Goal: Information Seeking & Learning: Learn about a topic

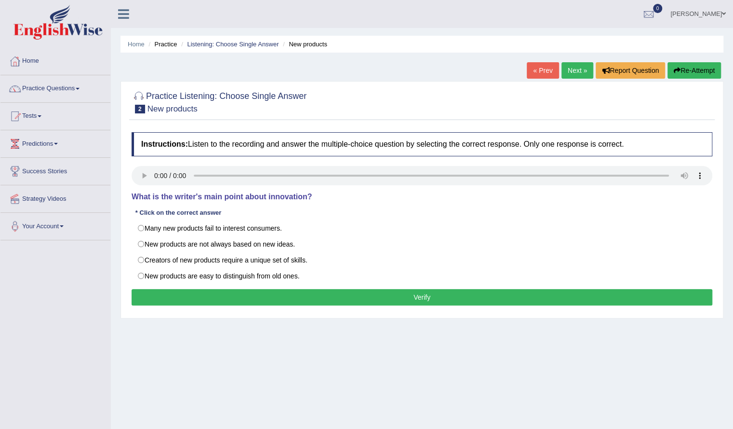
click at [405, 358] on div "Home Practice Listening: Choose Single Answer New products « Prev Next » Report…" at bounding box center [422, 241] width 623 height 482
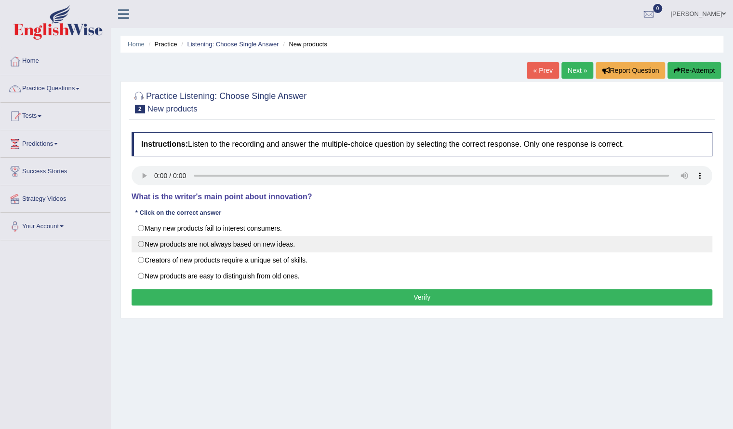
click at [210, 247] on label "New products are not always based on new ideas." at bounding box center [422, 244] width 581 height 16
radio input "true"
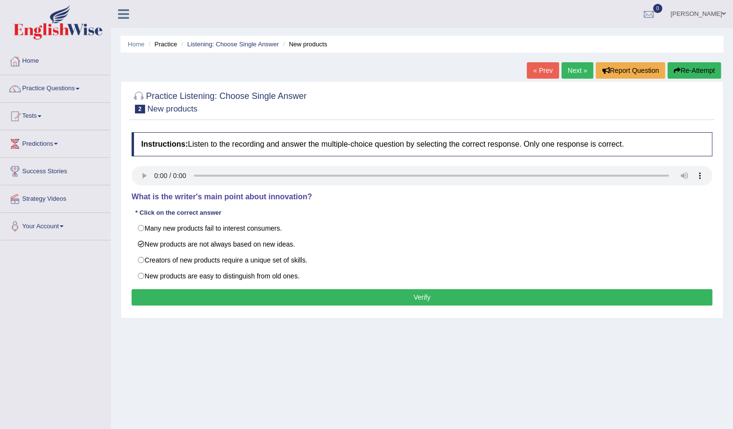
click at [237, 292] on button "Verify" at bounding box center [422, 297] width 581 height 16
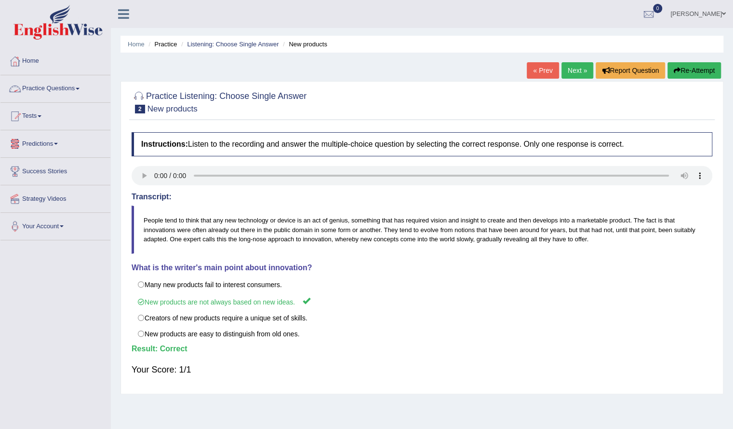
click at [68, 85] on link "Practice Questions" at bounding box center [55, 87] width 110 height 24
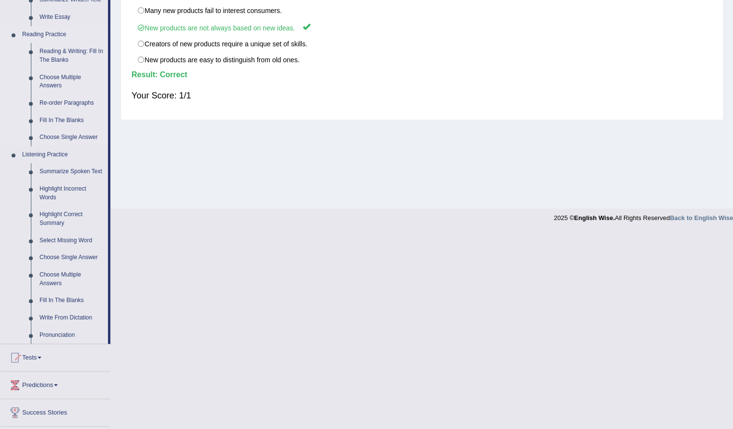
scroll to position [274, 0]
click at [83, 170] on link "Summarize Spoken Text" at bounding box center [71, 171] width 73 height 17
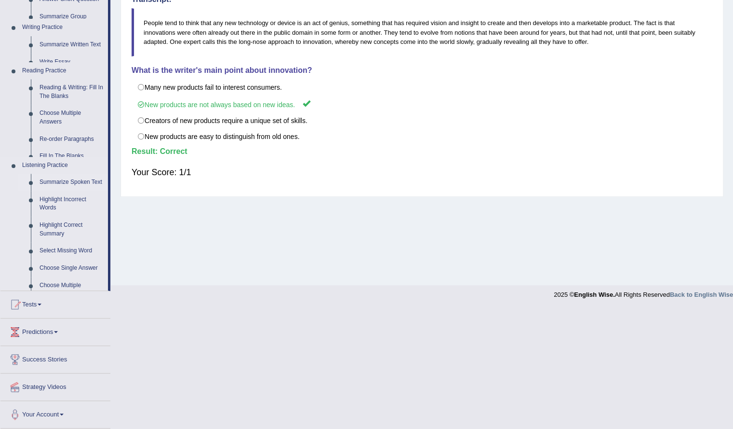
scroll to position [77, 0]
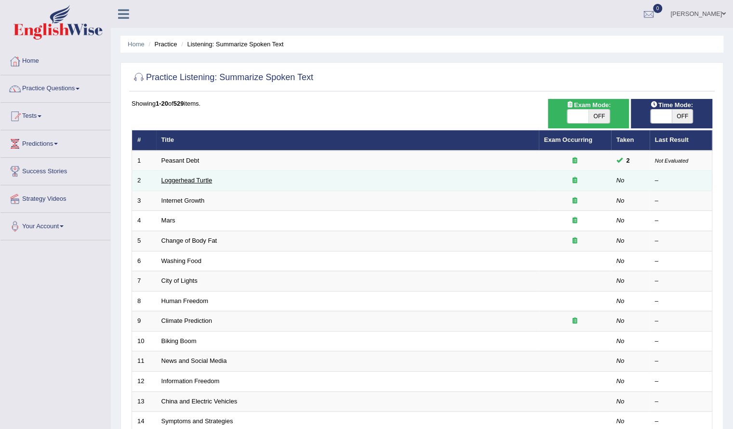
click at [169, 178] on link "Loggerhead Turtle" at bounding box center [187, 179] width 51 height 7
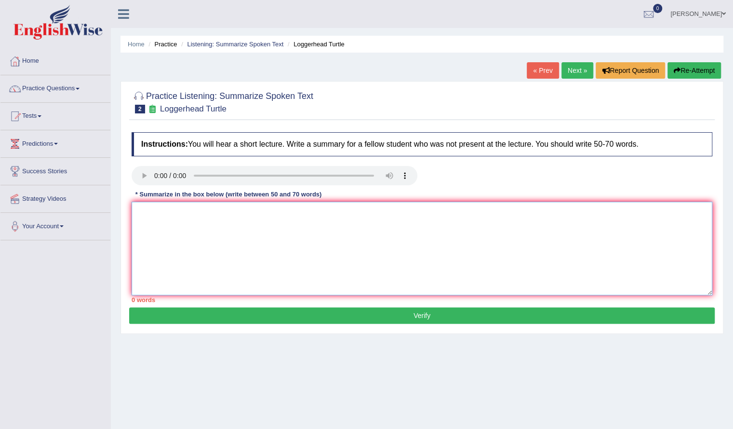
click at [195, 244] on textarea at bounding box center [422, 249] width 581 height 94
click at [336, 210] on textarea "The speaker provided a comprhensive overview of sea turtors" at bounding box center [422, 249] width 581 height 94
click at [227, 212] on textarea "The speaker provided a comprhensive overview of sea turtles" at bounding box center [422, 249] width 581 height 94
click at [338, 204] on textarea "The speaker provided a comperhensive overview of sea turtles" at bounding box center [422, 249] width 581 height 94
click at [231, 213] on textarea "The speaker provided a comperhensive overview of sea turtles" at bounding box center [422, 249] width 581 height 94
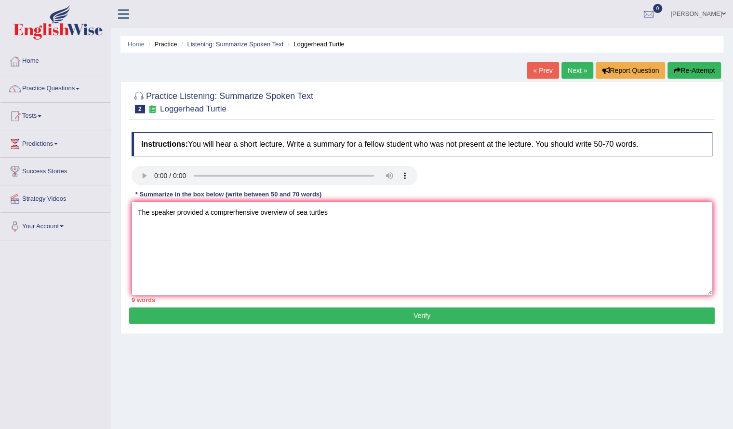
click at [235, 213] on textarea "The speaker provided a comprerhensive overview of sea turtles" at bounding box center [422, 249] width 581 height 94
click at [342, 218] on textarea "The speaker provided a comprehensive overview of sea turtles" at bounding box center [422, 249] width 581 height 94
click at [553, 211] on textarea "The speaker provided a comprehensive overview of sea turtles, highlighting seve…" at bounding box center [422, 249] width 581 height 94
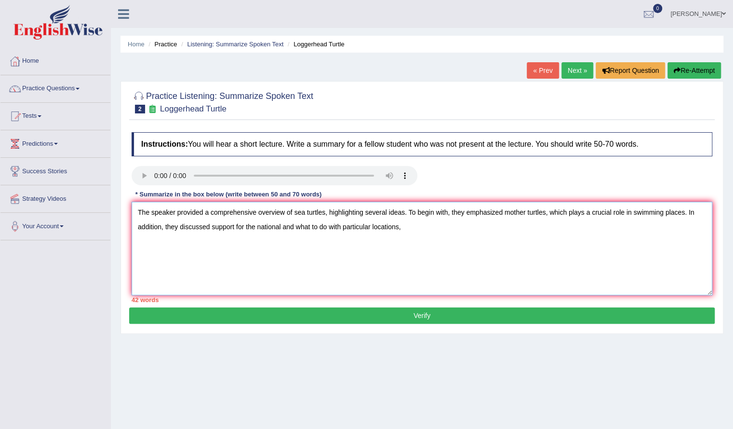
click at [294, 227] on textarea "The speaker provided a comprehensive overview of sea turtles, highlighting seve…" at bounding box center [422, 249] width 581 height 94
click at [462, 228] on textarea "The speaker provided a comprehensive overview of sea turtles, highlighting seve…" at bounding box center [422, 249] width 581 height 94
click at [472, 228] on textarea "The speaker provided a comprehensive overview of sea turtles, highlighting seve…" at bounding box center [422, 249] width 581 height 94
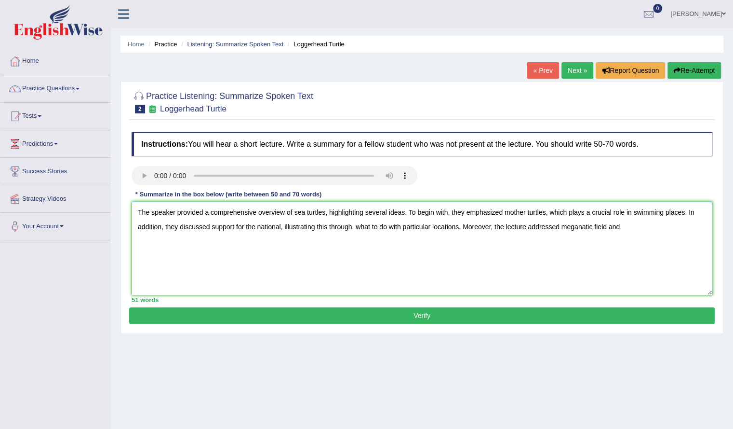
click at [571, 228] on textarea "The speaker provided a comprehensive overview of sea turtles, highlighting seve…" at bounding box center [422, 249] width 581 height 94
click at [628, 226] on textarea "The speaker provided a comprehensive overview of sea turtles, highlighting seve…" at bounding box center [422, 249] width 581 height 94
click at [156, 242] on textarea "The speaker provided a comprehensive overview of sea turtles, highlighting seve…" at bounding box center [422, 249] width 581 height 94
click at [232, 250] on textarea "The speaker provided a comprehensive overview of sea turtles, highlighting seve…" at bounding box center [422, 249] width 581 height 94
click at [280, 241] on textarea "The speaker provided a comprehensive overview of sea turtles, highlighting seve…" at bounding box center [422, 249] width 581 height 94
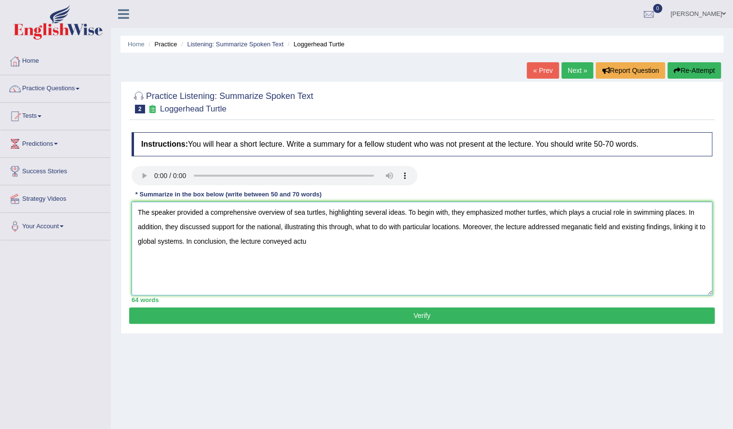
click at [313, 240] on textarea "The speaker provided a comprehensive overview of sea turtles, highlighting seve…" at bounding box center [422, 249] width 581 height 94
click at [381, 242] on textarea "The speaker provided a comprehensive overview of sea turtles, highlighting seve…" at bounding box center [422, 249] width 581 height 94
click at [353, 271] on textarea "The speaker provided a comprehensive overview of sea turtles, highlighting seve…" at bounding box center [422, 249] width 581 height 94
click at [353, 226] on textarea "The speaker provided a comprehensive overview of sea turtles, highlighting seve…" at bounding box center [422, 249] width 581 height 94
click at [269, 280] on textarea "The speaker provided a comprehensive overview of sea turtles, highlighting seve…" at bounding box center [422, 249] width 581 height 94
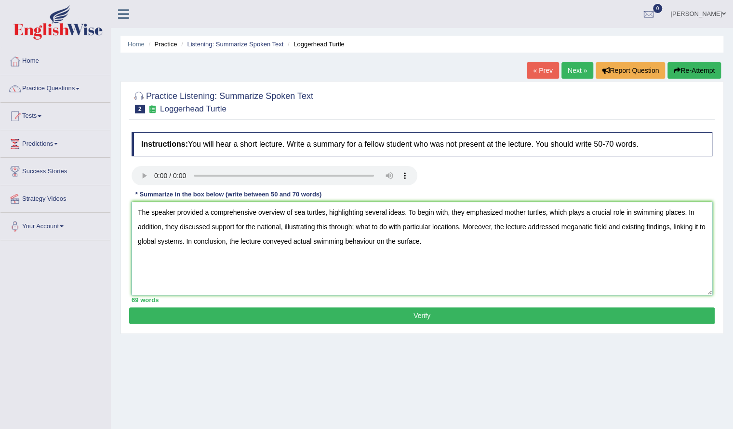
type textarea "The speaker provided a comprehensive overview of sea turtles, highlighting seve…"
click at [322, 312] on button "Verify" at bounding box center [422, 315] width 586 height 16
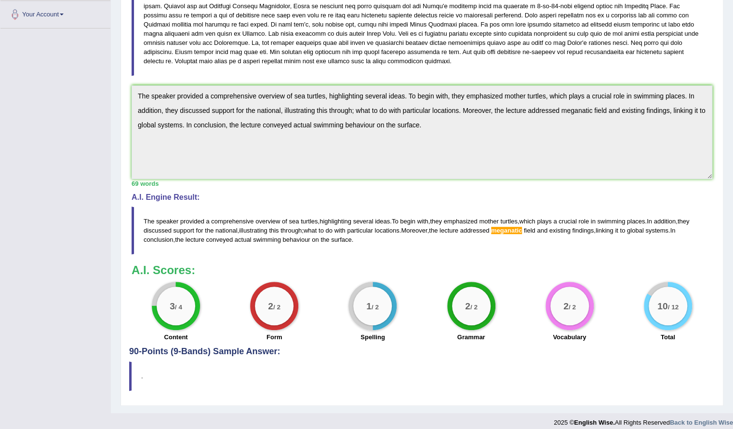
scroll to position [217, 0]
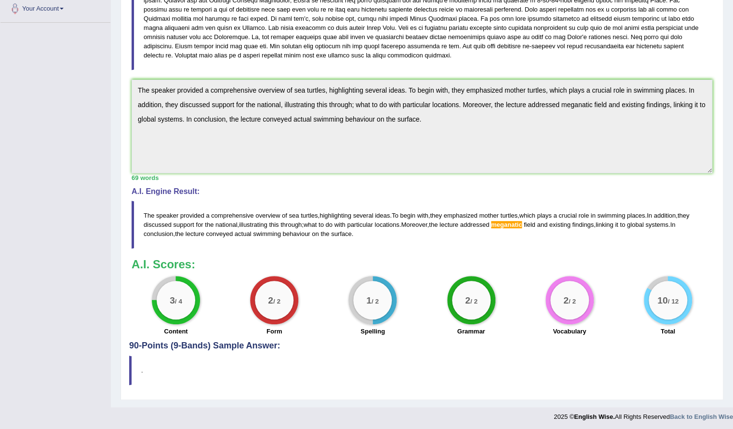
click at [508, 223] on span "meganatic" at bounding box center [506, 224] width 31 height 7
click at [135, 355] on blockquote "." at bounding box center [422, 369] width 586 height 29
click at [168, 368] on blockquote "." at bounding box center [422, 369] width 586 height 29
click at [243, 343] on h4 "90-Points (9-Bands) Sample Answer:" at bounding box center [422, 128] width 586 height 443
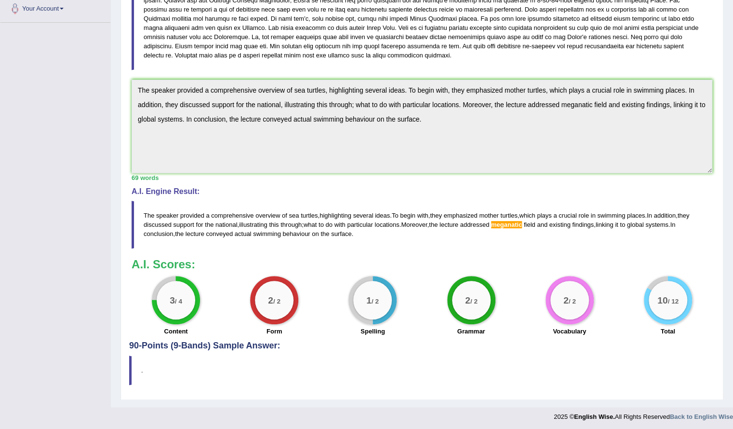
click at [243, 343] on h4 "90-Points (9-Bands) Sample Answer:" at bounding box center [422, 128] width 586 height 443
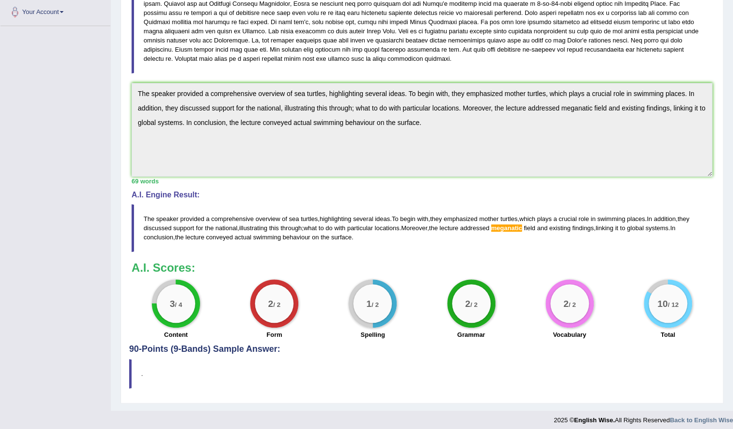
scroll to position [214, 0]
click at [507, 227] on span "meganatic" at bounding box center [506, 228] width 31 height 7
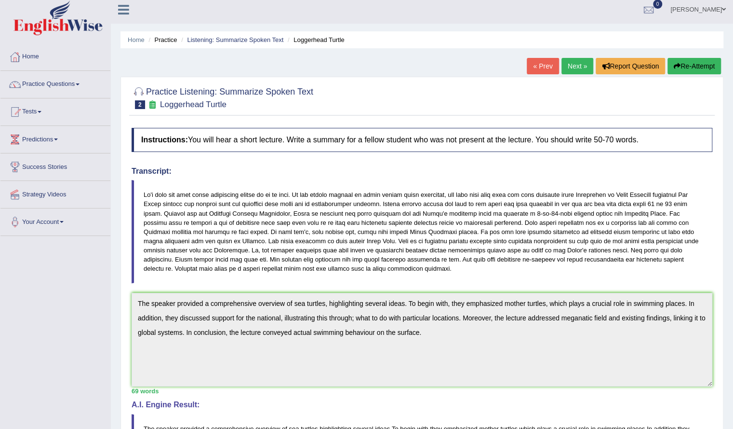
scroll to position [3, 0]
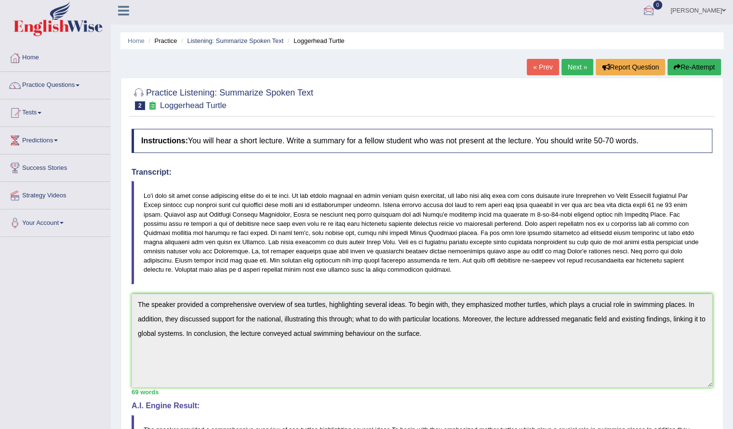
click at [578, 64] on link "Next »" at bounding box center [578, 67] width 32 height 16
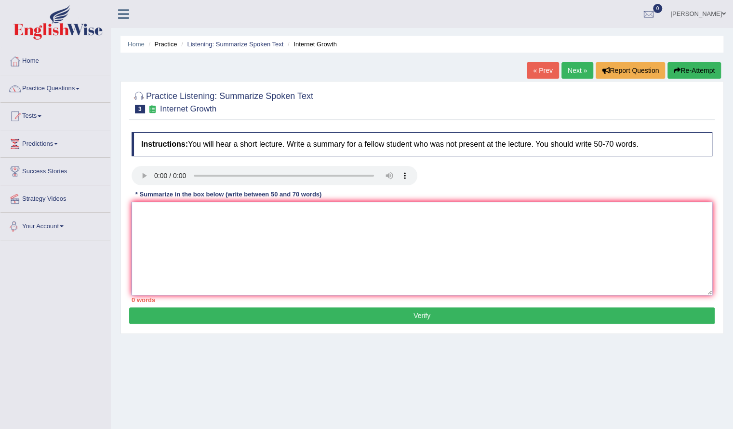
click at [155, 235] on textarea at bounding box center [422, 249] width 581 height 94
click at [204, 213] on textarea "The speaker provided comprehensive exploration of internet" at bounding box center [422, 249] width 581 height 94
click at [334, 212] on textarea "The speaker provided a comprehensive exploration of internet" at bounding box center [422, 249] width 581 height 94
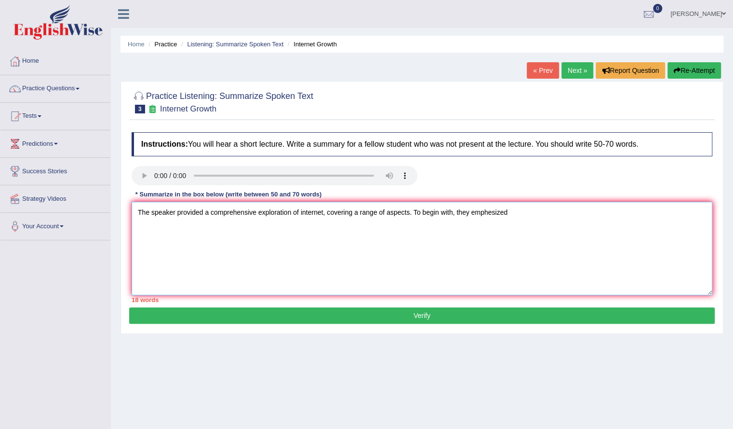
click at [490, 213] on textarea "The speaker provided a comprehensive exploration of internet, covering a range …" at bounding box center [422, 249] width 581 height 94
click at [455, 217] on textarea "The speaker provided a comprehensive exploration of internet, covering a range …" at bounding box center [422, 249] width 581 height 94
click at [539, 218] on textarea "The speaker provided a comprehensive exploration of internet, covering a range …" at bounding box center [422, 249] width 581 height 94
click at [540, 213] on textarea "The speaker provided a comprehensive exploration of internet, covering a range …" at bounding box center [422, 249] width 581 height 94
click at [611, 213] on textarea "The speaker provided a comprehensive exploration of internet, covering a range …" at bounding box center [422, 249] width 581 height 94
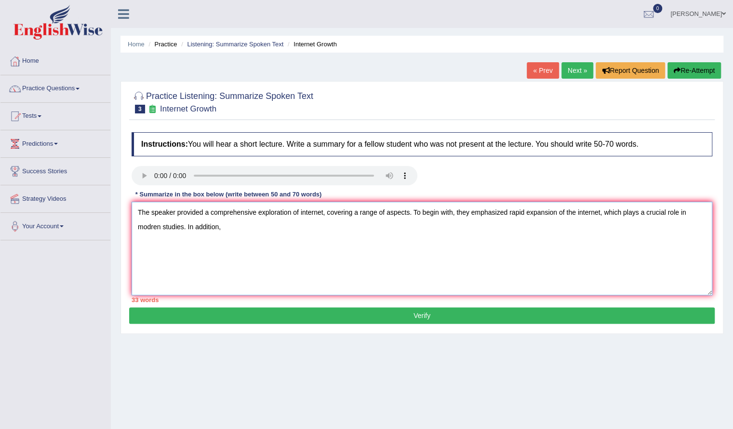
click at [157, 227] on textarea "The speaker provided a comprehensive exploration of internet, covering a range …" at bounding box center [422, 249] width 581 height 94
click at [250, 227] on textarea "The speaker provided a comprehensive exploration of internet, covering a range …" at bounding box center [422, 249] width 581 height 94
click at [514, 227] on textarea "The speaker provided a comprehensive exploration of internet, covering a range …" at bounding box center [422, 249] width 581 height 94
click at [591, 214] on textarea "The speaker provided a comprehensive exploration of internet, covering a range …" at bounding box center [422, 249] width 581 height 94
click at [571, 230] on textarea "The speaker provided a comprehensive exploration of internet, covering a range …" at bounding box center [422, 249] width 581 height 94
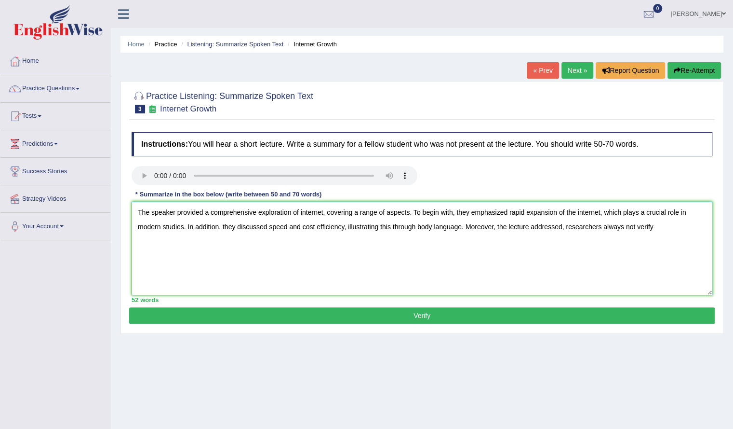
click at [637, 228] on textarea "The speaker provided a comprehensive exploration of internet, covering a range …" at bounding box center [422, 249] width 581 height 94
click at [671, 225] on textarea "The speaker provided a comprehensive exploration of internet, covering a range …" at bounding box center [422, 249] width 581 height 94
click at [183, 241] on textarea "The speaker provided a comprehensive exploration of internet, covering a range …" at bounding box center [422, 249] width 581 height 94
click at [276, 243] on textarea "The speaker provided a comprehensive exploration of internet, covering a range …" at bounding box center [422, 249] width 581 height 94
click at [354, 242] on textarea "The speaker provided a comprehensive exploration of internet, covering a range …" at bounding box center [422, 249] width 581 height 94
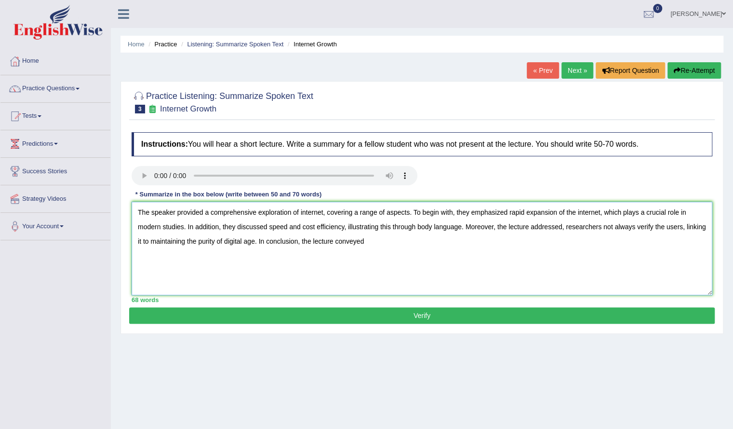
click at [369, 237] on textarea "The speaker provided a comprehensive exploration of internet, covering a range …" at bounding box center [422, 249] width 581 height 94
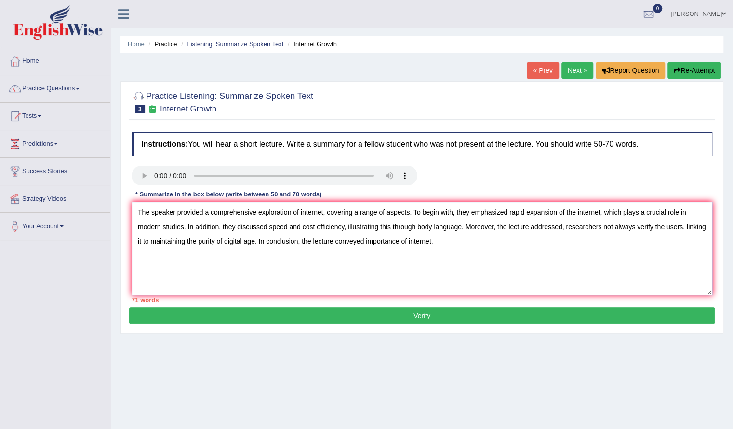
click at [602, 230] on textarea "The speaker provided a comprehensive exploration of internet, covering a range …" at bounding box center [422, 249] width 581 height 94
click at [400, 242] on textarea "The speaker provided a comprehensive exploration of internet, covering a range …" at bounding box center [422, 249] width 581 height 94
click at [407, 242] on textarea "The speaker provided a comprehensive exploration of internet, covering a range …" at bounding box center [422, 249] width 581 height 94
click at [470, 244] on textarea "The speaker provided a comprehensive exploration of internet, covering a range …" at bounding box center [422, 249] width 581 height 94
click at [454, 239] on textarea "The speaker provided a comprehensive exploration of internet, covering a range …" at bounding box center [422, 249] width 581 height 94
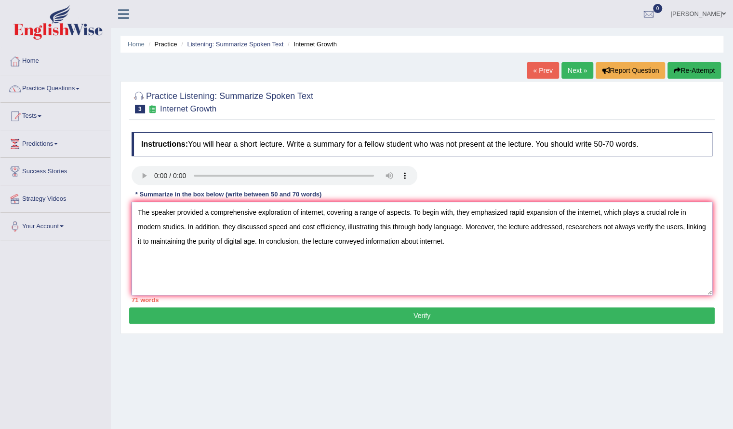
click at [196, 242] on textarea "The speaker provided a comprehensive exploration of internet, covering a range …" at bounding box center [422, 249] width 581 height 94
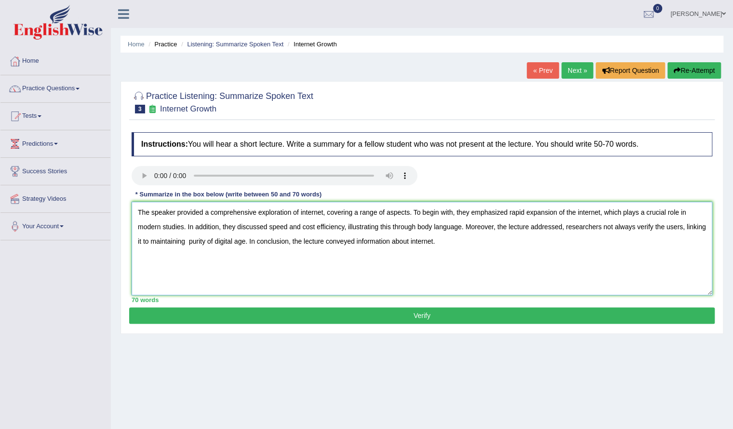
type textarea "The speaker provided a comprehensive exploration of internet, covering a range …"
click at [397, 313] on button "Verify" at bounding box center [422, 315] width 586 height 16
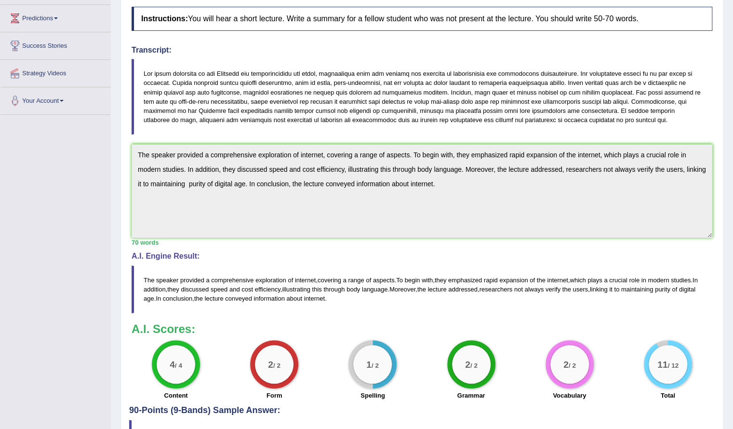
scroll to position [140, 0]
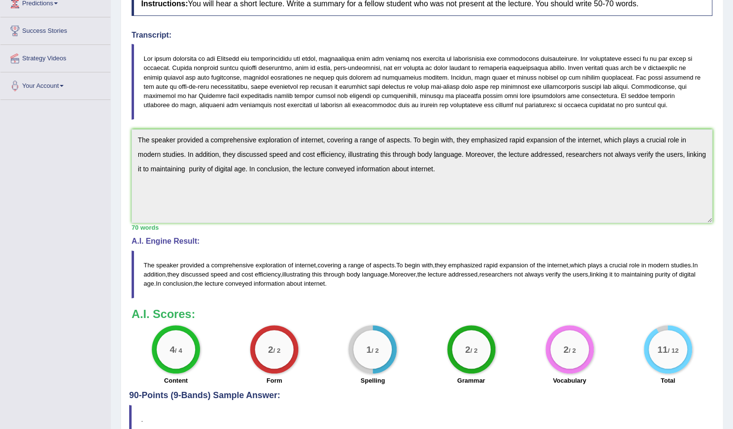
click at [389, 122] on div "Instructions: You will hear a short lecture. Write a summary for a fellow stude…" at bounding box center [422, 188] width 586 height 403
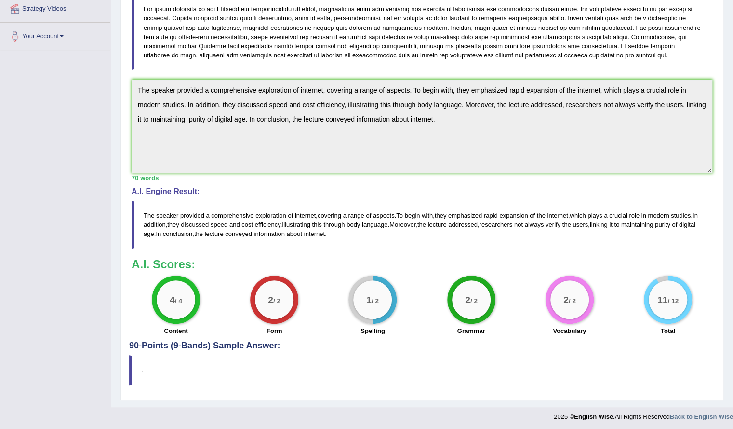
scroll to position [0, 0]
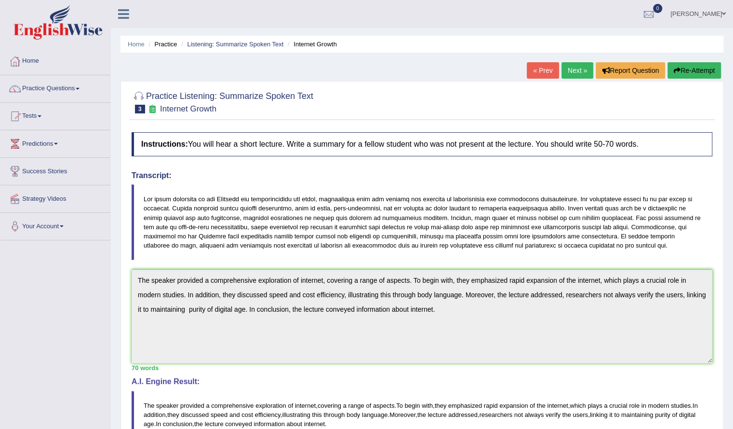
click at [571, 66] on link "Next »" at bounding box center [578, 70] width 32 height 16
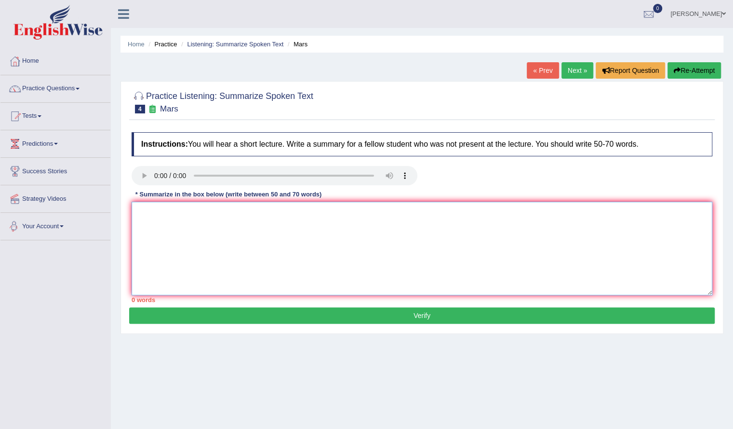
click at [250, 207] on textarea at bounding box center [422, 249] width 581 height 94
type textarea "T"
click at [298, 214] on textarea "The speaker provided a comprehensive exploration of Mars planet." at bounding box center [422, 249] width 581 height 94
click at [347, 215] on textarea "The speaker provided a comprehensive exploration of the Mars planet." at bounding box center [422, 249] width 581 height 94
click at [340, 214] on textarea "The speaker provided a comprehensive exploration of the Mars." at bounding box center [422, 249] width 581 height 94
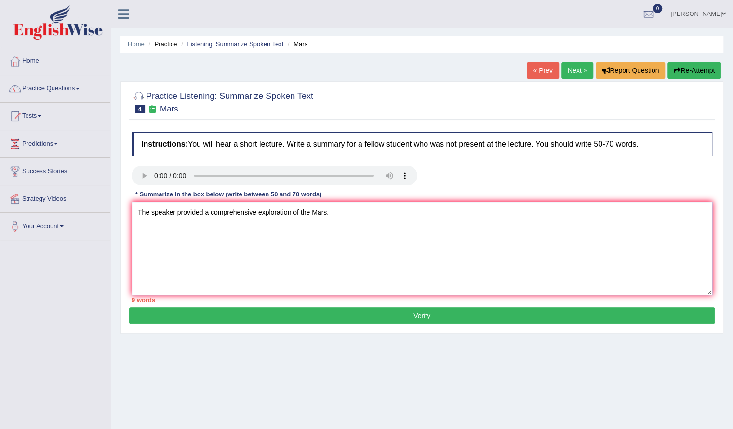
click at [311, 214] on textarea "The speaker provided a comprehensive exploration of the Mars." at bounding box center [422, 249] width 581 height 94
click at [339, 212] on textarea "The speaker provided a comprehensive exploration of Mars." at bounding box center [422, 249] width 581 height 94
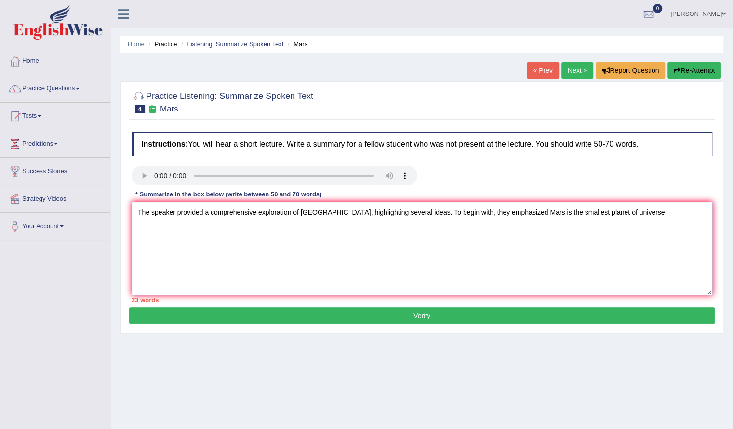
click at [492, 214] on textarea "The speaker provided a comprehensive exploration of Mars, highlighting several …" at bounding box center [422, 249] width 581 height 94
click at [631, 215] on textarea "The speaker provided a comprehensive exploration of Mars, highlighting several …" at bounding box center [422, 249] width 581 height 94
click at [268, 228] on textarea "The speaker provided a comprehensive exploration of Mars, highlighting several …" at bounding box center [422, 249] width 581 height 94
click at [283, 230] on textarea "The speaker provided a comprehensive exploration of Mars, highlighting several …" at bounding box center [422, 249] width 581 height 94
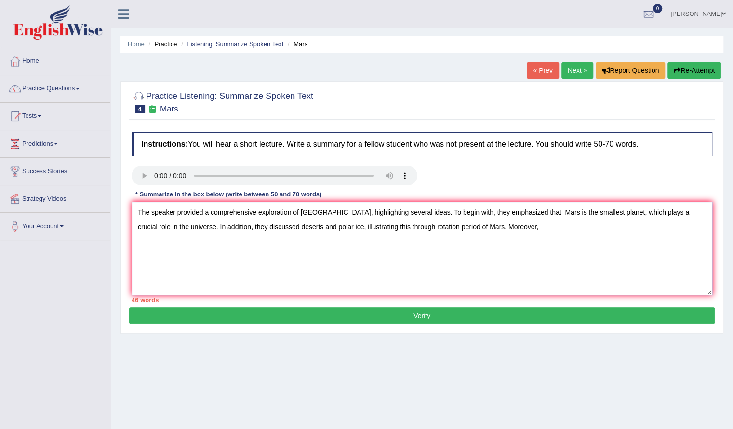
click at [491, 231] on textarea "The speaker provided a comprehensive exploration of Mars, highlighting several …" at bounding box center [422, 249] width 581 height 94
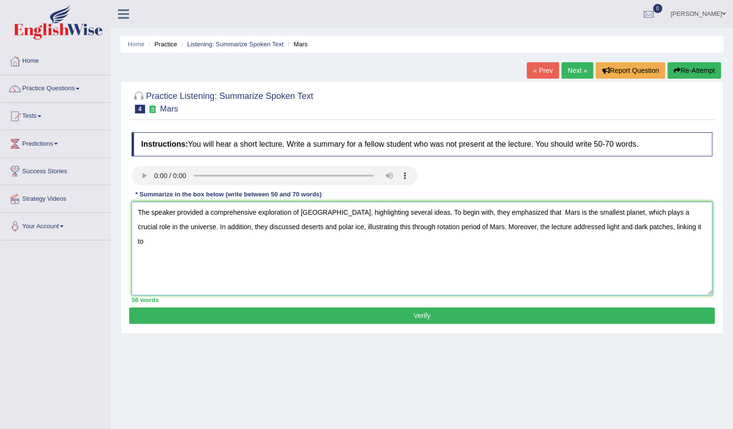
click at [663, 230] on textarea "The speaker provided a comprehensive exploration of Mars, highlighting several …" at bounding box center [422, 249] width 581 height 94
click at [153, 242] on textarea "The speaker provided a comprehensive exploration of Mars, highlighting several …" at bounding box center [422, 249] width 581 height 94
click at [156, 244] on textarea "The speaker provided a comprehensive exploration of Mars, highlighting several …" at bounding box center [422, 249] width 581 height 94
click at [298, 241] on textarea "The speaker provided a comprehensive exploration of Mars, highlighting several …" at bounding box center [422, 249] width 581 height 94
click at [327, 242] on textarea "The speaker provided a comprehensive exploration of Mars, highlighting several …" at bounding box center [422, 249] width 581 height 94
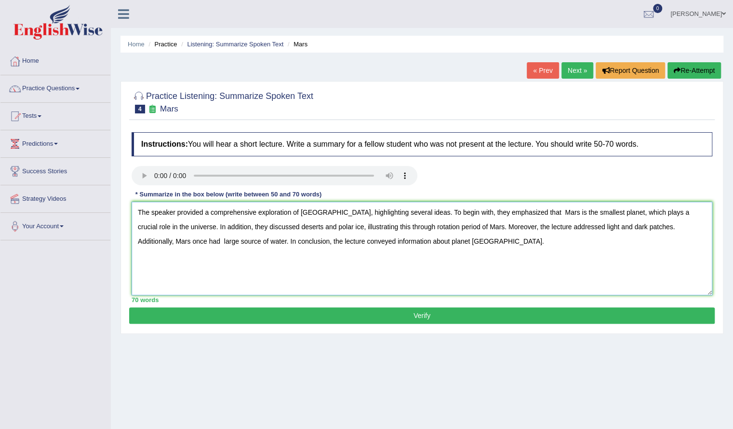
type textarea "The speaker provided a comprehensive exploration of Mars, highlighting several …"
click at [344, 314] on button "Verify" at bounding box center [422, 315] width 586 height 16
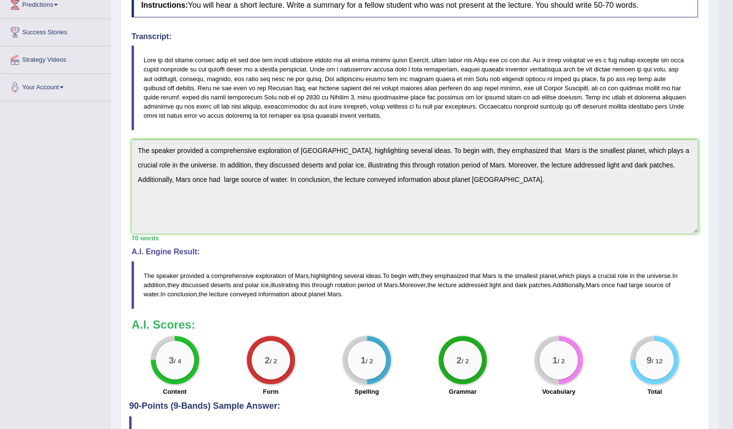
scroll to position [199, 0]
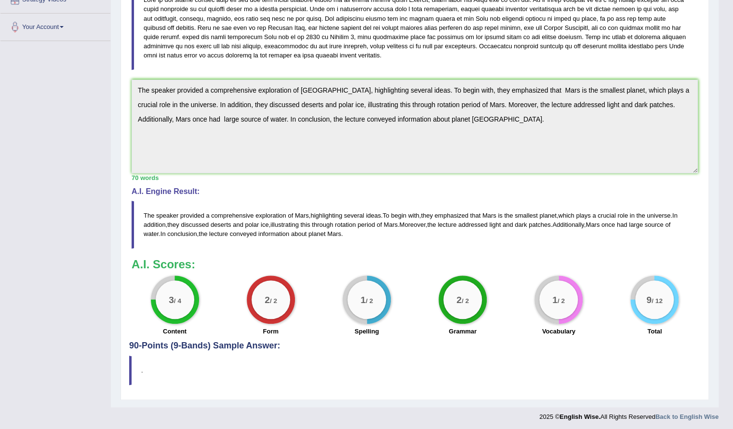
click at [454, 215] on span "emphasized" at bounding box center [452, 215] width 34 height 7
click at [540, 217] on blockquote "The speaker provided a comprehensive exploration of Mars , highlighting several…" at bounding box center [415, 225] width 567 height 48
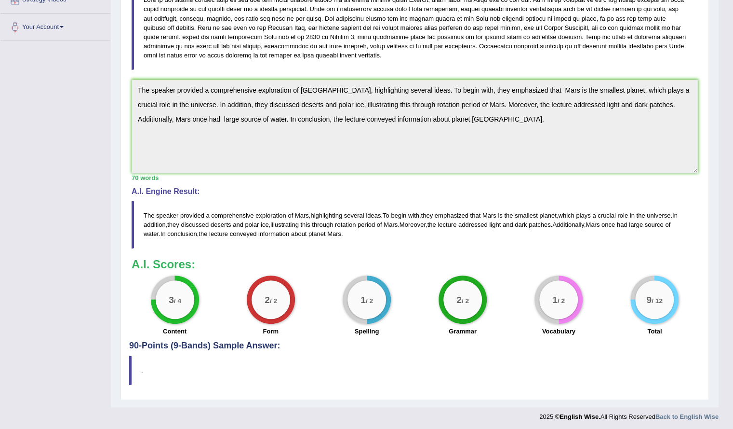
scroll to position [0, 0]
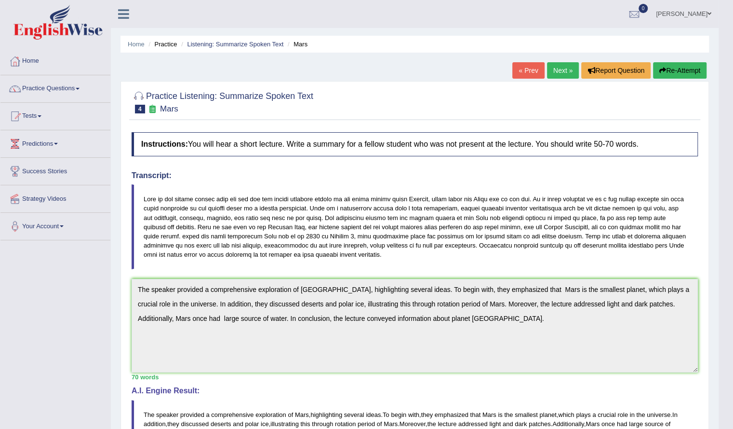
click at [558, 67] on link "Next »" at bounding box center [563, 70] width 32 height 16
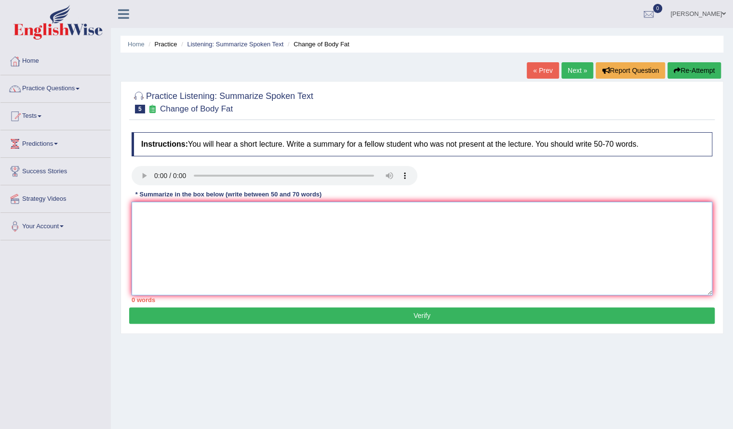
click at [257, 241] on textarea at bounding box center [422, 249] width 581 height 94
click at [204, 211] on textarea "The speaker provided comprehensive exploration of a survey coundu" at bounding box center [422, 249] width 581 height 94
click at [355, 213] on textarea "The speaker provided a comprehensive exploration of a survey coundu" at bounding box center [422, 249] width 581 height 94
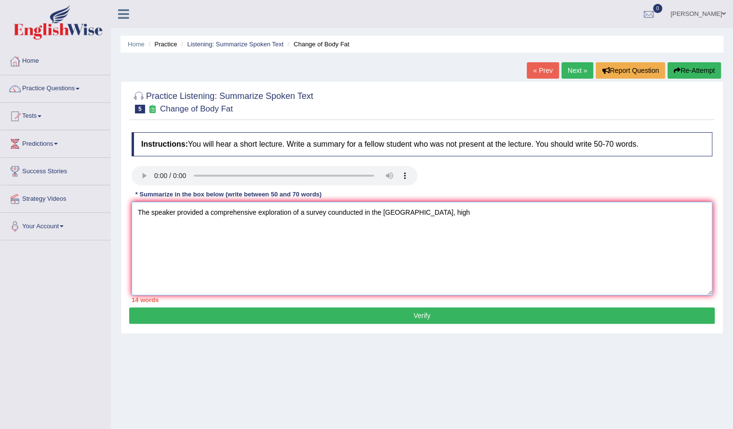
click at [342, 214] on textarea "The speaker provided a comprehensive exploration of a survey counducted in the …" at bounding box center [422, 249] width 581 height 94
click at [337, 213] on textarea "The speaker provided a comprehensive exploration of a survey counducted in the …" at bounding box center [422, 249] width 581 height 94
click at [328, 254] on textarea "The speaker provided a comprehensive exploration of a survey conducted in the C…" at bounding box center [422, 249] width 581 height 94
click at [380, 212] on textarea "The speaker provided a comprehensive exploration of a survey conducted in the C…" at bounding box center [422, 249] width 581 height 94
click at [414, 215] on textarea "The speaker provided a comprehensive exploration of a survey conducted in Canad…" at bounding box center [422, 249] width 581 height 94
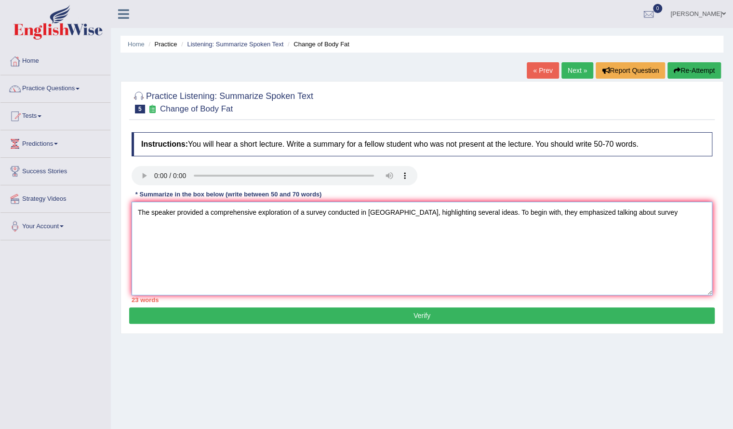
click at [609, 211] on textarea "The speaker provided a comprehensive exploration of a survey conducted in Canad…" at bounding box center [422, 249] width 581 height 94
click at [610, 212] on textarea "The speaker provided a comprehensive exploration of a survey conducted in Canad…" at bounding box center [422, 249] width 581 height 94
drag, startPoint x: 610, startPoint y: 212, endPoint x: 478, endPoint y: 271, distance: 143.7
click at [478, 271] on textarea "The speaker provided a comprehensive exploration of a survey conducted in Canad…" at bounding box center [422, 249] width 581 height 94
click at [612, 210] on textarea "The speaker provided a comprehensive exploration of a survey conducted in Canad…" at bounding box center [422, 249] width 581 height 94
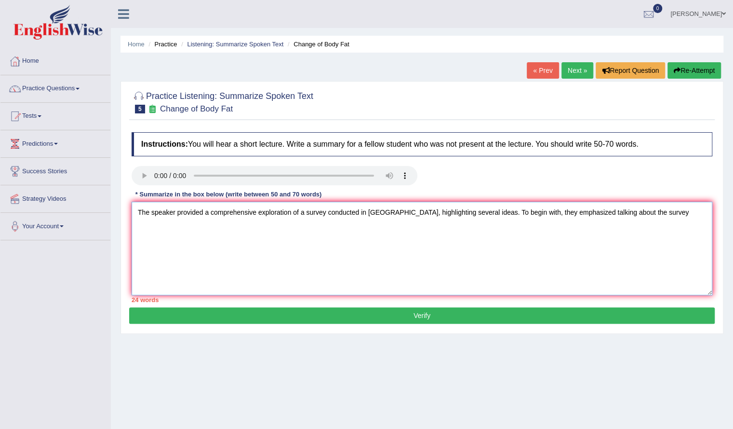
click at [654, 208] on textarea "The speaker provided a comprehensive exploration of a survey conducted in Canad…" at bounding box center [422, 249] width 581 height 94
click at [278, 227] on textarea "The speaker provided a comprehensive exploration of a survey conducted in Canad…" at bounding box center [422, 249] width 581 height 94
click at [321, 230] on textarea "The speaker provided a comprehensive exploration of a survey conducted in Canad…" at bounding box center [422, 249] width 581 height 94
click at [294, 228] on textarea "The speaker provided a comprehensive exploration of a survey conducted in Canad…" at bounding box center [422, 249] width 581 height 94
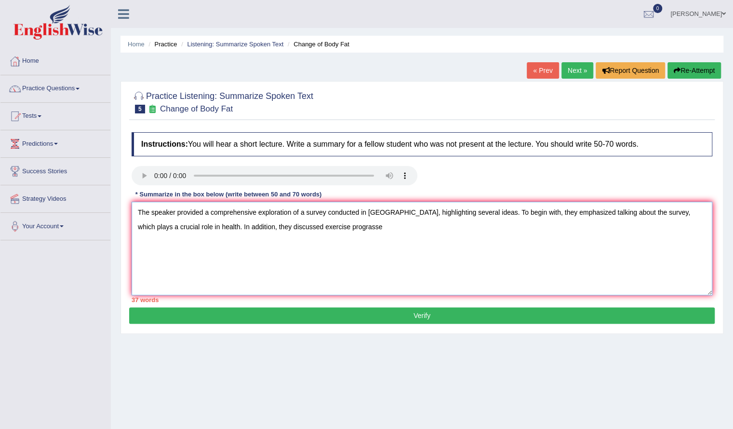
click at [256, 256] on textarea "The speaker provided a comprehensive exploration of a survey conducted in Canad…" at bounding box center [422, 249] width 581 height 94
click at [346, 227] on textarea "The speaker provided a comprehensive exploration of a survey conducted in Canad…" at bounding box center [422, 249] width 581 height 94
click at [329, 229] on textarea "The speaker provided a comprehensive exploration of a survey conducted in Canad…" at bounding box center [422, 249] width 581 height 94
click at [424, 230] on textarea "The speaker provided a comprehensive exploration of a survey conducted in Canad…" at bounding box center [422, 249] width 581 height 94
click at [507, 229] on textarea "The speaker provided a comprehensive exploration of a survey conducted in Canad…" at bounding box center [422, 249] width 581 height 94
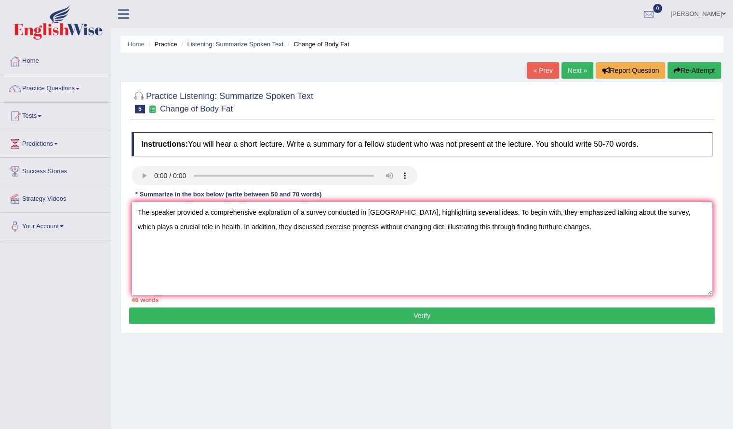
click at [520, 227] on textarea "The speaker provided a comprehensive exploration of a survey conducted in Canad…" at bounding box center [422, 249] width 581 height 94
click at [586, 225] on textarea "The speaker provided a comprehensive exploration of a survey conducted in Canad…" at bounding box center [422, 249] width 581 height 94
click at [577, 231] on textarea "The speaker provided a comprehensive exploration of a survey conducted in Canad…" at bounding box center [422, 249] width 581 height 94
click at [614, 229] on textarea "The speaker provided a comprehensive exploration of a survey conducted in Canad…" at bounding box center [422, 249] width 581 height 94
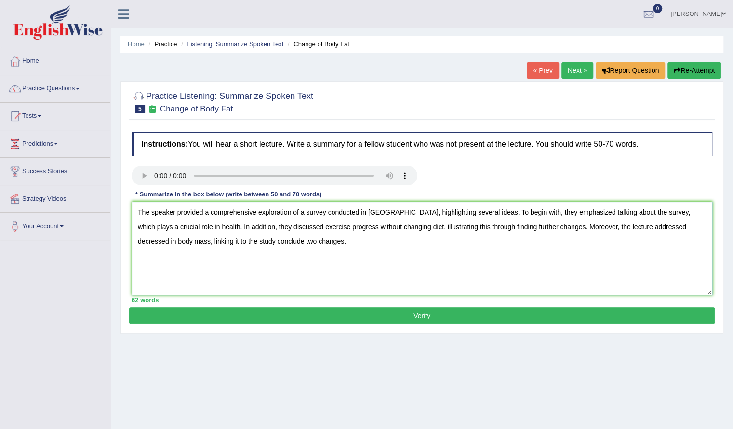
click at [211, 240] on textarea "The speaker provided a comprehensive exploration of a survey conducted in Canad…" at bounding box center [422, 249] width 581 height 94
click at [247, 242] on textarea "The speaker provided a comprehensive exploration of a survey conducted in Canad…" at bounding box center [422, 249] width 581 height 94
click at [232, 245] on textarea "The speaker provided a comprehensive exploration of a survey conducted in Canad…" at bounding box center [422, 249] width 581 height 94
click at [190, 244] on textarea "The speaker provided a comprehensive exploration of a survey conducted in Canad…" at bounding box center [422, 249] width 581 height 94
click at [190, 243] on textarea "The speaker provided a comprehensive exploration of a survey conducted in Canad…" at bounding box center [422, 249] width 581 height 94
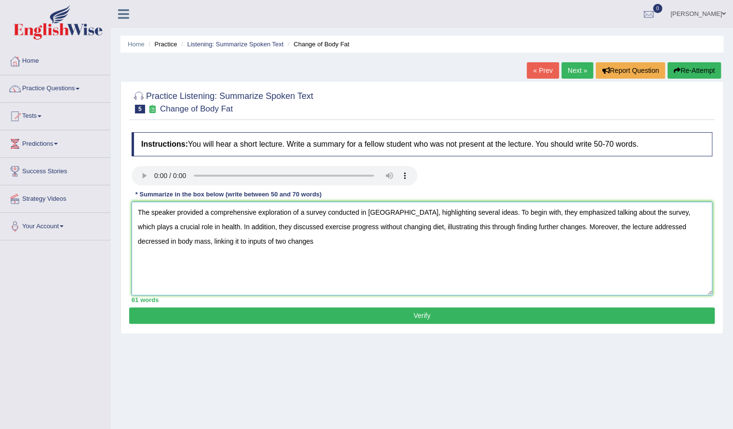
click at [268, 247] on textarea "The speaker provided a comprehensive exploration of a survey conducted in Canad…" at bounding box center [422, 249] width 581 height 94
click at [257, 242] on textarea "The speaker provided a comprehensive exploration of a survey conducted in Canad…" at bounding box center [422, 249] width 581 height 94
click at [323, 244] on textarea "The speaker provided a comprehensive exploration of a survey conducted in Canad…" at bounding box center [422, 249] width 581 height 94
click at [336, 242] on textarea "The speaker provided a comprehensive exploration of a survey conducted in Canad…" at bounding box center [422, 249] width 581 height 94
click at [457, 263] on textarea "The speaker provided a comprehensive exploration of a survey conducted in Canad…" at bounding box center [422, 249] width 581 height 94
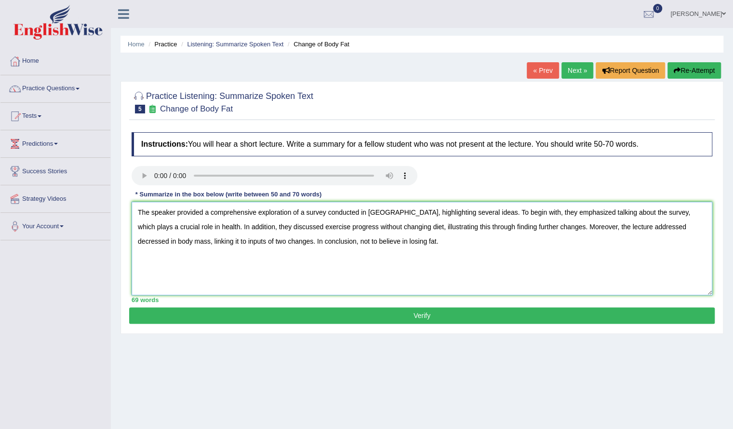
click at [323, 242] on textarea "The speaker provided a comprehensive exploration of a survey conducted in Canad…" at bounding box center [422, 249] width 581 height 94
click at [371, 239] on textarea "The speaker provided a comprehensive exploration of a survey conducted in Canad…" at bounding box center [422, 249] width 581 height 94
click at [314, 242] on textarea "The speaker provided a comprehensive exploration of a survey conducted in Canad…" at bounding box center [422, 249] width 581 height 94
click at [404, 245] on textarea "The speaker provided a comprehensive exploration of a survey conducted in Canad…" at bounding box center [422, 249] width 581 height 94
click at [292, 289] on textarea "The speaker provided a comprehensive exploration of a survey conducted in Canad…" at bounding box center [422, 249] width 581 height 94
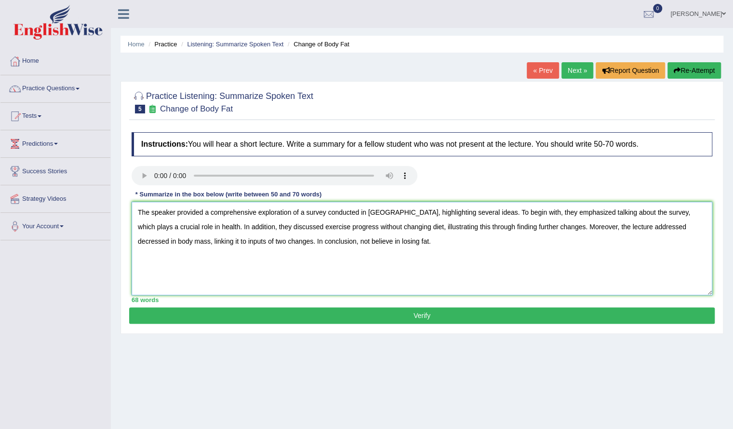
click at [678, 227] on textarea "The speaker provided a comprehensive exploration of a survey conducted in Canad…" at bounding box center [422, 249] width 581 height 94
click at [645, 263] on textarea "The speaker provided a comprehensive exploration of a survey conducted in Canad…" at bounding box center [422, 249] width 581 height 94
click at [678, 228] on textarea "The speaker provided a comprehensive exploration of a survey conducted in Canad…" at bounding box center [422, 249] width 581 height 94
type textarea "The speaker provided a comprehensive exploration of a survey conducted in Canad…"
click at [560, 253] on textarea "The speaker provided a comprehensive exploration of a survey conducted in Canad…" at bounding box center [422, 249] width 581 height 94
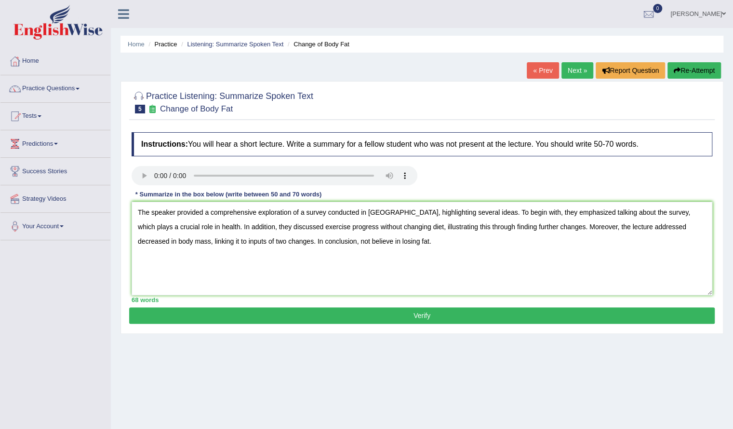
click at [281, 94] on h2 "Practice Listening: Summarize Spoken Text 5 Change of Body Fat" at bounding box center [223, 101] width 182 height 24
click at [421, 313] on button "Verify" at bounding box center [422, 315] width 586 height 16
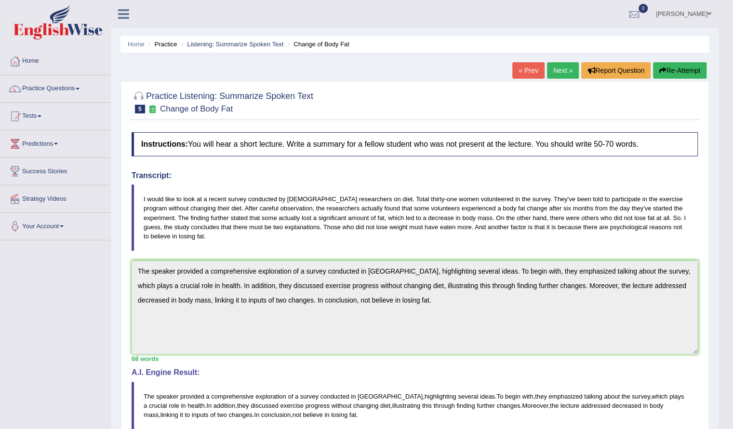
click at [555, 70] on link "Next »" at bounding box center [563, 70] width 32 height 16
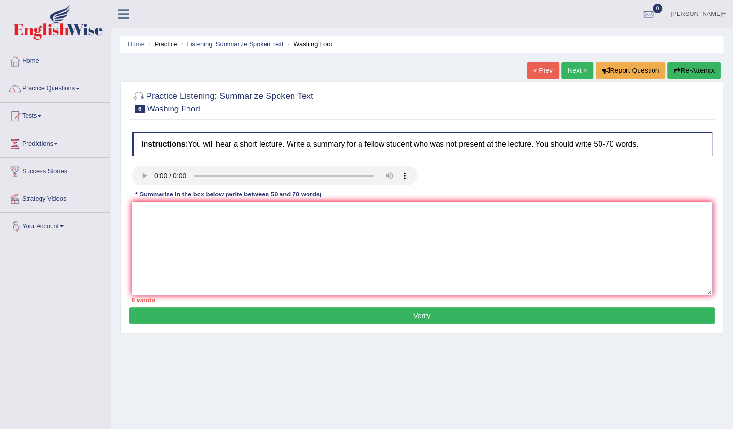
click at [175, 241] on textarea at bounding box center [422, 249] width 581 height 94
click at [292, 214] on textarea "The speaker provided a comprehensive overview on food safety, covering a rn" at bounding box center [422, 249] width 581 height 94
click at [295, 215] on textarea "The speaker provided a comprehensive overview on food safety, covering a rn" at bounding box center [422, 249] width 581 height 94
click at [375, 213] on textarea "The speaker provided a comprehensive overview of food safety, covering a rn" at bounding box center [422, 249] width 581 height 94
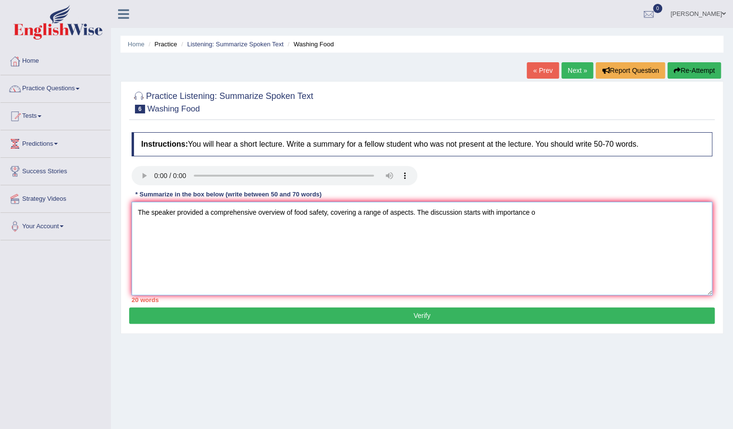
click at [493, 212] on textarea "The speaker provided a comprehensive overview of food safety, covering a range …" at bounding box center [422, 249] width 581 height 94
click at [550, 218] on textarea "The speaker provided a comprehensive overview of food safety, covering a range …" at bounding box center [422, 249] width 581 height 94
click at [609, 211] on textarea "The speaker provided a comprehensive overview of food safety, covering a range …" at bounding box center [422, 249] width 581 height 94
click at [613, 214] on textarea "The speaker provided a comprehensive overview of food safety, covering a range …" at bounding box center [422, 249] width 581 height 94
click at [606, 213] on textarea "The speaker provided a comprehensive overview of food safety, covering a range …" at bounding box center [422, 249] width 581 height 94
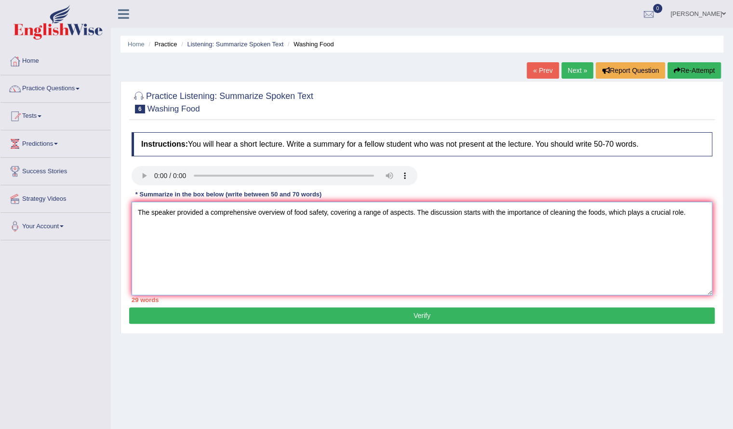
click at [606, 215] on textarea "The speaker provided a comprehensive overview of food safety, covering a range …" at bounding box center [422, 249] width 581 height 94
click at [605, 215] on textarea "The speaker provided a comprehensive overview of food safety, covering a range …" at bounding box center [422, 249] width 581 height 94
click at [624, 265] on textarea "The speaker provided a comprehensive overview of food safety, covering a range …" at bounding box center [422, 249] width 581 height 94
click at [683, 214] on textarea "The speaker provided a comprehensive overview of food safety, covering a range …" at bounding box center [422, 249] width 581 height 94
click at [364, 228] on textarea "The speaker provided a comprehensive overview of food safety, covering a range …" at bounding box center [422, 249] width 581 height 94
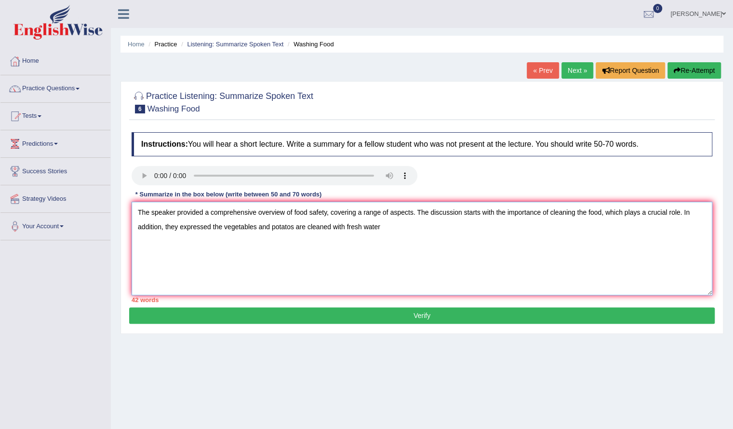
click at [292, 224] on textarea "The speaker provided a comprehensive overview of food safety, covering a range …" at bounding box center [422, 249] width 581 height 94
click at [470, 230] on textarea "The speaker provided a comprehensive overview of food safety, covering a range …" at bounding box center [422, 249] width 581 height 94
click at [222, 227] on textarea "The speaker provided a comprehensive overview of food safety, covering a range …" at bounding box center [422, 249] width 581 height 94
click at [327, 255] on textarea "The speaker provided a comprehensive overview of food safety, covering a range …" at bounding box center [422, 249] width 581 height 94
click at [382, 228] on textarea "The speaker provided a comprehensive overview of food safety, covering a range …" at bounding box center [422, 249] width 581 height 94
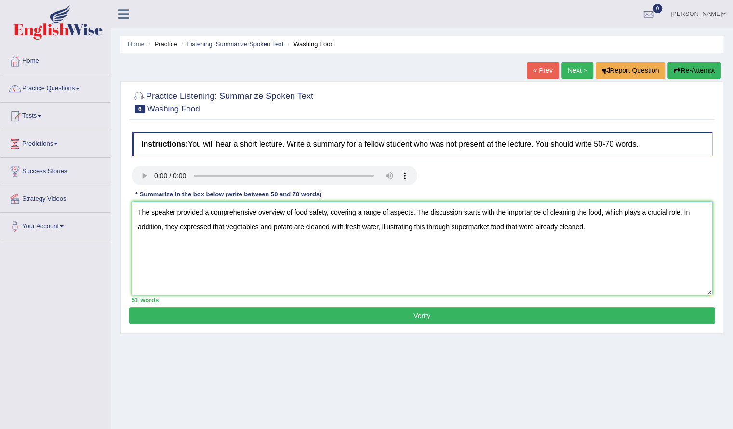
click at [533, 229] on textarea "The speaker provided a comprehensive overview of food safety, covering a range …" at bounding box center [422, 249] width 581 height 94
click at [595, 230] on textarea "The speaker provided a comprehensive overview of food safety, covering a range …" at bounding box center [422, 249] width 581 height 94
click at [657, 228] on textarea "The speaker provided a comprehensive overview of food safety, covering a range …" at bounding box center [422, 249] width 581 height 94
click at [691, 226] on textarea "The speaker provided a comprehensive overview of food safety, covering a range …" at bounding box center [422, 249] width 581 height 94
click at [259, 240] on textarea "The speaker provided a comprehensive overview of food safety, covering a range …" at bounding box center [422, 249] width 581 height 94
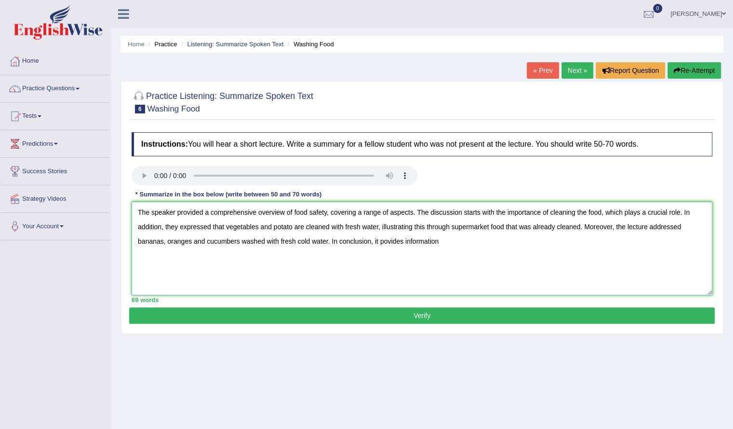
click at [405, 241] on textarea "The speaker provided a comprehensive overview of food safety, covering a range …" at bounding box center [422, 249] width 581 height 94
click at [455, 246] on textarea "The speaker provided a comprehensive overview of food safety, covering a range …" at bounding box center [422, 249] width 581 height 94
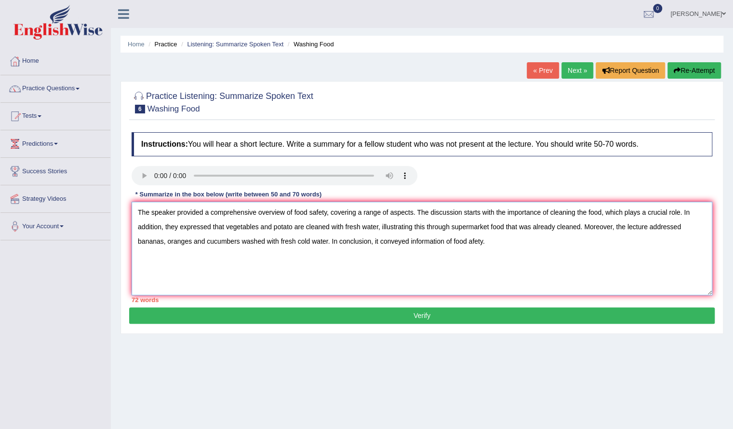
click at [469, 243] on textarea "The speaker provided a comprehensive overview of food safety, covering a range …" at bounding box center [422, 249] width 581 height 94
click at [494, 237] on textarea "The speaker provided a comprehensive overview of food safety, covering a range …" at bounding box center [422, 249] width 581 height 94
click at [286, 226] on textarea "The speaker provided a comprehensive overview of food safety, covering a range …" at bounding box center [422, 249] width 581 height 94
click at [292, 227] on textarea "The speaker provided a comprehensive overview of food safety, covering a range …" at bounding box center [422, 249] width 581 height 94
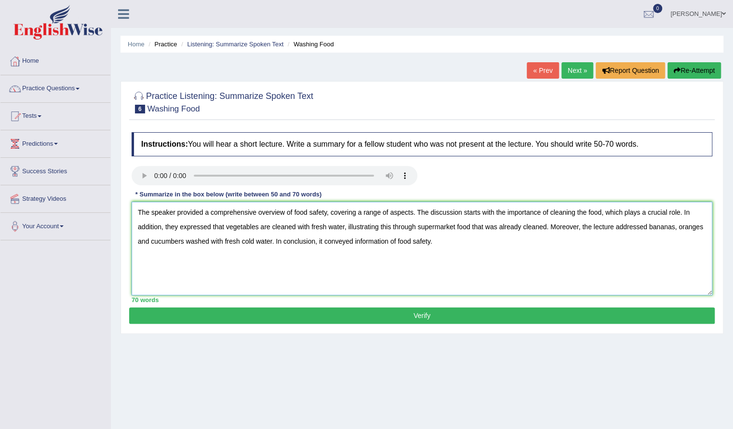
click at [211, 280] on textarea "The speaker provided a comprehensive overview of food safety, covering a range …" at bounding box center [422, 249] width 581 height 94
click at [151, 242] on textarea "The speaker provided a comprehensive overview of food safety, covering a range …" at bounding box center [422, 249] width 581 height 94
click at [137, 242] on textarea "The speaker provided a comprehensive overview of food safety, covering a range …" at bounding box center [422, 249] width 581 height 94
click at [162, 260] on textarea "The speaker provided a comprehensive overview of food safety, covering a range …" at bounding box center [422, 249] width 581 height 94
click at [149, 242] on textarea "The speaker provided a comprehensive overview of food safety, covering a range …" at bounding box center [422, 249] width 581 height 94
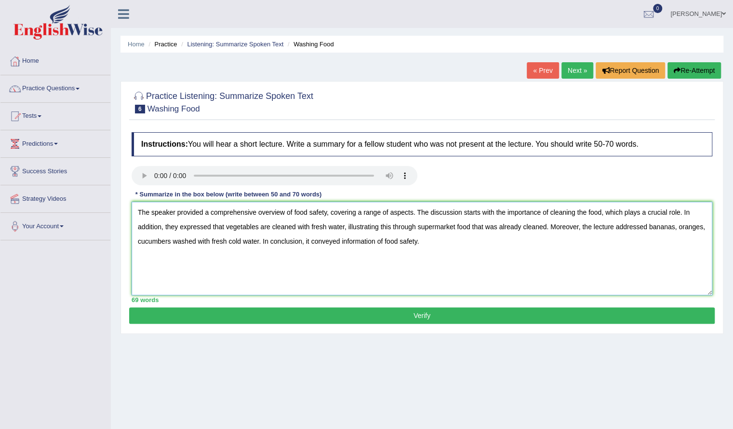
click at [170, 240] on textarea "The speaker provided a comprehensive overview of food safety, covering a range …" at bounding box center [422, 249] width 581 height 94
click at [318, 269] on textarea "The speaker provided a comprehensive overview of food safety, covering a range …" at bounding box center [422, 249] width 581 height 94
click at [179, 242] on textarea "The speaker provided a comprehensive overview of food safety, covering a range …" at bounding box center [422, 249] width 581 height 94
click at [678, 226] on textarea "The speaker provided a comprehensive overview of food safety, covering a range …" at bounding box center [422, 249] width 581 height 94
click at [361, 272] on textarea "The speaker provided a comprehensive overview of food safety, covering a range …" at bounding box center [422, 249] width 581 height 94
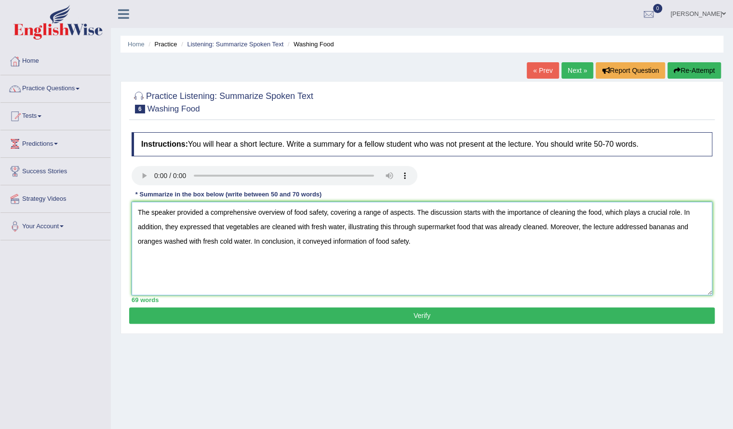
click at [373, 243] on textarea "The speaker provided a comprehensive overview of food safety, covering a range …" at bounding box center [422, 249] width 581 height 94
click at [375, 245] on textarea "The speaker provided a comprehensive overview of food safety, covering a range …" at bounding box center [422, 249] width 581 height 94
click at [426, 257] on textarea "The speaker provided a comprehensive overview of food safety, covering a range …" at bounding box center [422, 249] width 581 height 94
type textarea "The speaker provided a comprehensive overview of food safety, covering a range …"
click at [393, 310] on button "Verify" at bounding box center [422, 315] width 586 height 16
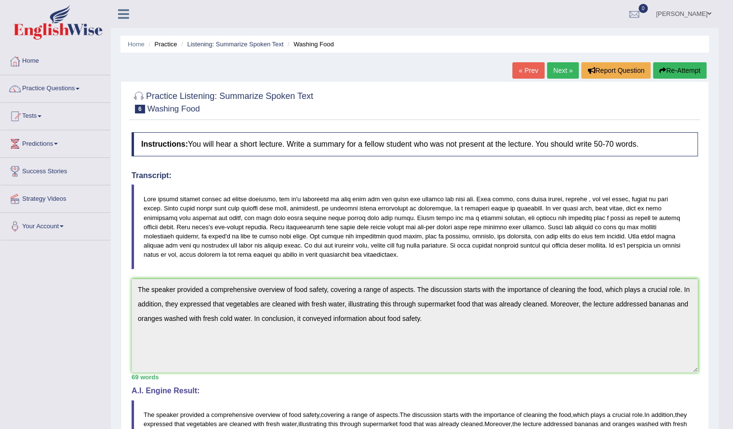
click at [566, 68] on link "Next »" at bounding box center [563, 70] width 32 height 16
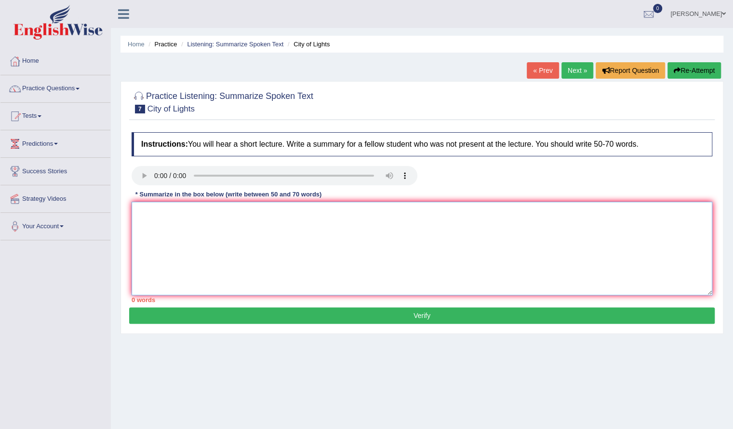
click at [204, 245] on textarea at bounding box center [422, 249] width 581 height 94
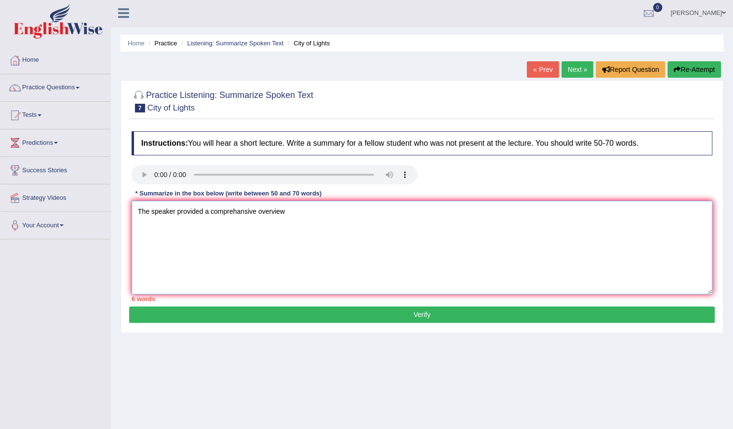
click at [240, 212] on textarea "The speaker provided a comprehansive overview" at bounding box center [422, 248] width 581 height 94
click at [298, 211] on textarea "The speaker provided a comprehensive overview" at bounding box center [422, 248] width 581 height 94
click at [313, 214] on textarea "The speaker provided a comprehensive overview of festival," at bounding box center [422, 248] width 581 height 94
click at [327, 208] on textarea "The speaker provided a comprehensive overview of festivel," at bounding box center [422, 248] width 581 height 94
click at [313, 214] on textarea "The speaker provided a comprehensive overview of festivel," at bounding box center [422, 248] width 581 height 94
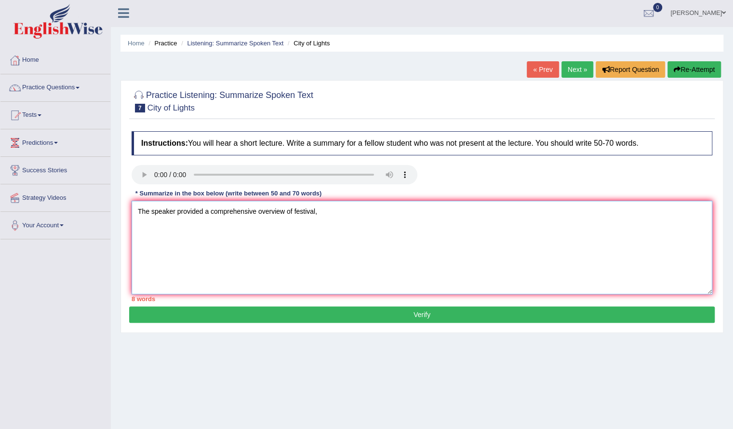
click at [331, 209] on textarea "The speaker provided a comprehensive overview of festival," at bounding box center [422, 248] width 581 height 94
click at [292, 212] on textarea "The speaker provided a comprehensive overview of festival," at bounding box center [422, 248] width 581 height 94
click at [340, 210] on textarea "The speaker provided a comprehensive overview of the festival," at bounding box center [422, 248] width 581 height 94
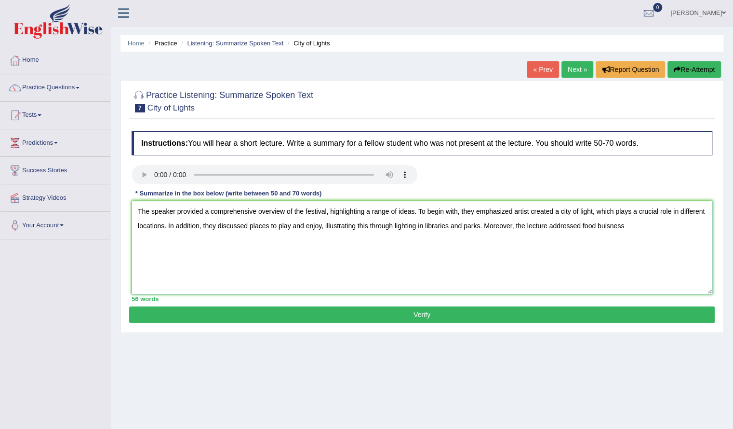
click at [628, 226] on textarea "The speaker provided a comprehensive overview of the festival, highlighting a r…" at bounding box center [422, 248] width 581 height 94
click at [581, 225] on textarea "The speaker provided a comprehensive overview of the festival, highlighting a r…" at bounding box center [422, 248] width 581 height 94
click at [663, 226] on textarea "The speaker provided a comprehensive overview of the festival, highlighting a r…" at bounding box center [422, 248] width 581 height 94
click at [168, 241] on textarea "The speaker provided a comprehensive overview of the festival, highlighting a r…" at bounding box center [422, 248] width 581 height 94
click at [209, 238] on textarea "The speaker provided a comprehensive overview of the festival, highlighting a r…" at bounding box center [422, 248] width 581 height 94
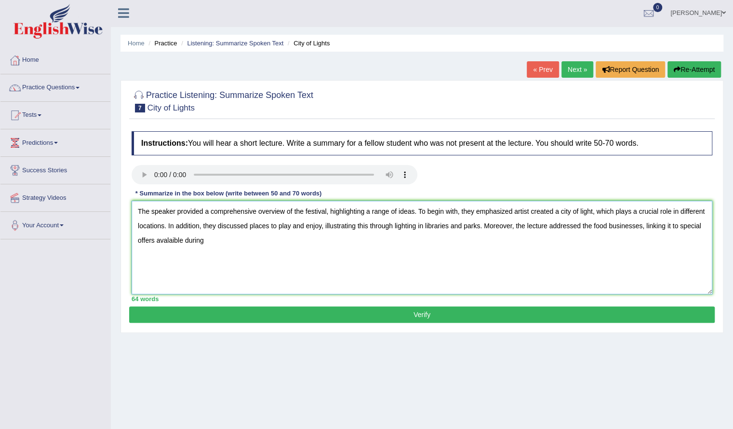
click at [166, 242] on textarea "The speaker provided a comprehensive overview of the festival, highlighting a r…" at bounding box center [422, 248] width 581 height 94
click at [179, 244] on textarea "The speaker provided a comprehensive overview of the festival, highlighting a r…" at bounding box center [422, 248] width 581 height 94
click at [167, 242] on textarea "The speaker provided a comprehensive overview of the festival, highlighting a r…" at bounding box center [422, 248] width 581 height 94
click at [266, 238] on textarea "The speaker provided a comprehensive overview of the festival, highlighting a r…" at bounding box center [422, 248] width 581 height 94
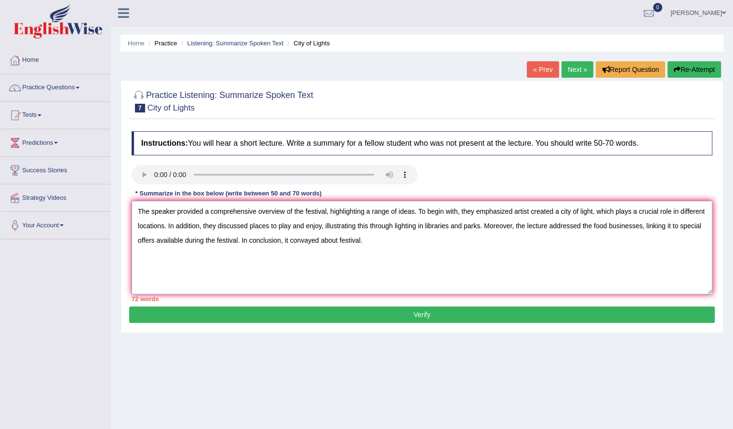
click at [679, 226] on textarea "The speaker provided a comprehensive overview of the festival, highlighting a r…" at bounding box center [422, 248] width 581 height 94
click at [669, 228] on textarea "The speaker provided a comprehensive overview of the festival, highlighting a r…" at bounding box center [422, 248] width 581 height 94
click at [689, 227] on textarea "The speaker provided a comprehensive overview of the festival, highlighting a r…" at bounding box center [422, 248] width 581 height 94
click at [214, 241] on textarea "The speaker provided a comprehensive overview of the festival, highlighting a r…" at bounding box center [422, 248] width 581 height 94
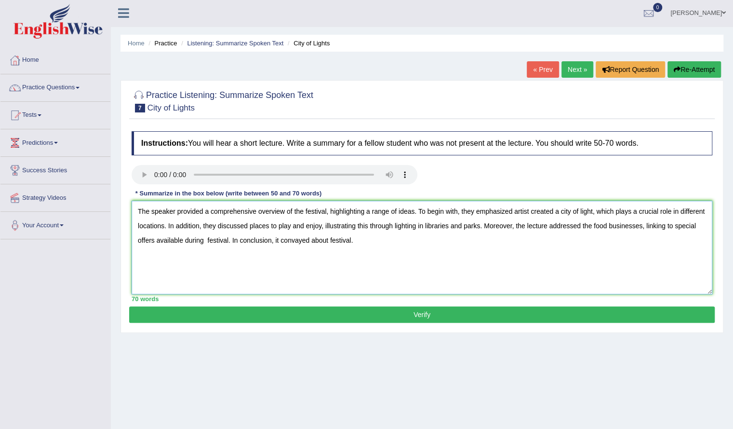
click at [309, 243] on textarea "The speaker provided a comprehensive overview of the festival, highlighting a r…" at bounding box center [422, 248] width 581 height 94
click at [206, 240] on textarea "The speaker provided a comprehensive overview of the festival, highlighting a r…" at bounding box center [422, 248] width 581 height 94
click at [362, 259] on textarea "The speaker provided a comprehensive overview of the festival, highlighting a r…" at bounding box center [422, 248] width 581 height 94
click at [227, 242] on textarea "The speaker provided a comprehensive overview of the festival, highlighting a r…" at bounding box center [422, 248] width 581 height 94
click at [204, 244] on textarea "The speaker provided a comprehensive overview of the festival, highlighting a r…" at bounding box center [422, 248] width 581 height 94
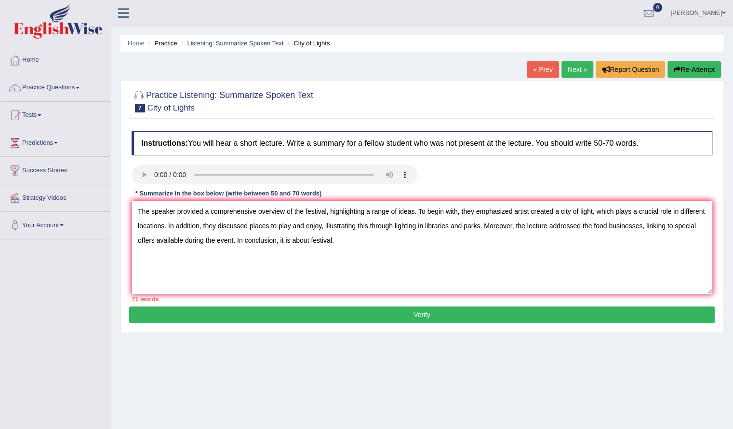
click at [272, 264] on textarea "The speaker provided a comprehensive overview of the festival, highlighting a r…" at bounding box center [422, 248] width 581 height 94
click at [307, 242] on textarea "The speaker provided a comprehensive overview of the festival, highlighting a r…" at bounding box center [422, 248] width 581 height 94
click at [308, 243] on textarea "The speaker provided a comprehensive overview of the festival, highlighting a r…" at bounding box center [422, 248] width 581 height 94
click at [310, 242] on textarea "The speaker provided a comprehensive overview of the festival, highlighting a r…" at bounding box center [422, 248] width 581 height 94
click at [232, 240] on textarea "The speaker provided a comprehensive overview of the festival, highlighting a r…" at bounding box center [422, 248] width 581 height 94
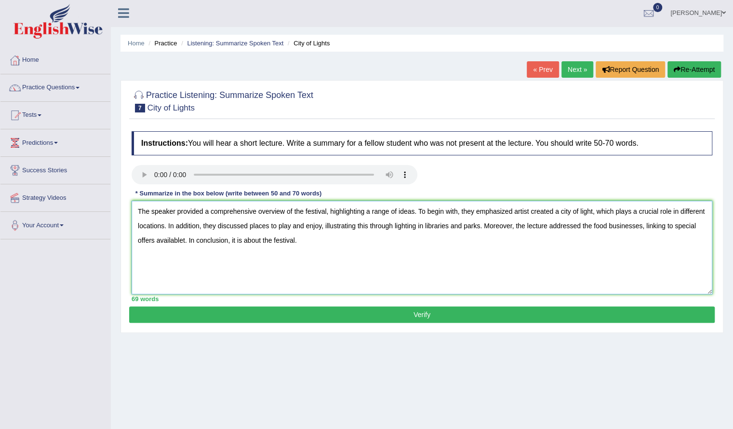
click at [186, 242] on textarea "The speaker provided a comprehensive overview of the festival, highlighting a r…" at bounding box center [422, 248] width 581 height 94
click at [240, 242] on textarea "The speaker provided a comprehensive overview of the festival, highlighting a r…" at bounding box center [422, 248] width 581 height 94
click at [306, 238] on textarea "The speaker provided a comprehensive overview of the festival, highlighting a r…" at bounding box center [422, 248] width 581 height 94
type textarea "The speaker provided a comprehensive overview of the festival, highlighting a r…"
click at [297, 314] on button "Verify" at bounding box center [422, 314] width 586 height 16
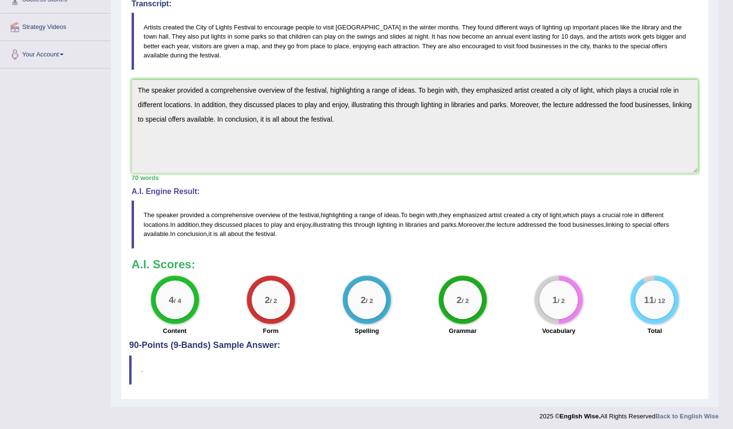
scroll to position [0, 0]
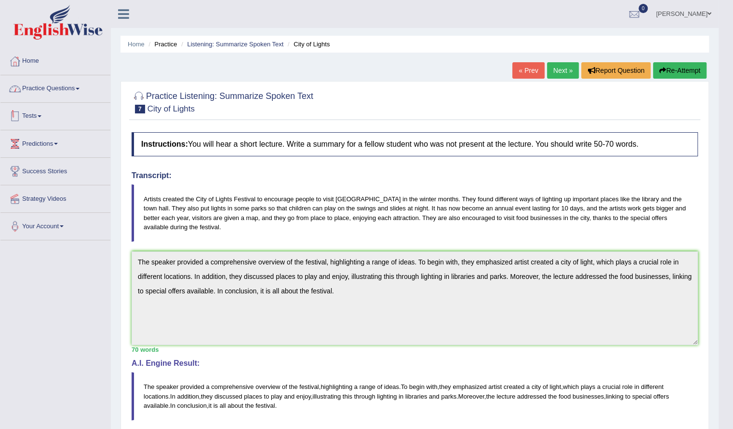
click at [53, 92] on link "Practice Questions" at bounding box center [55, 87] width 110 height 24
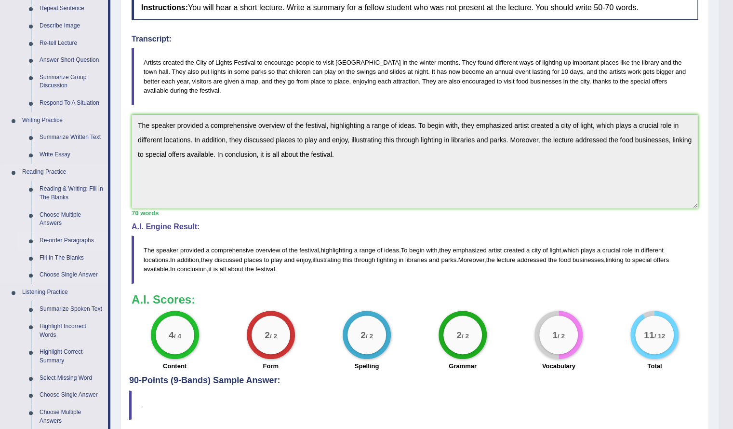
scroll to position [137, 0]
click at [59, 328] on link "Highlight Incorrect Words" at bounding box center [71, 330] width 73 height 26
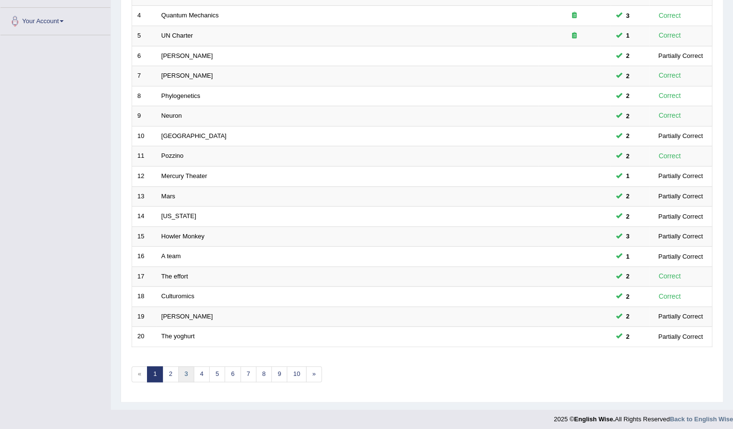
click at [183, 372] on link "3" at bounding box center [186, 374] width 16 height 16
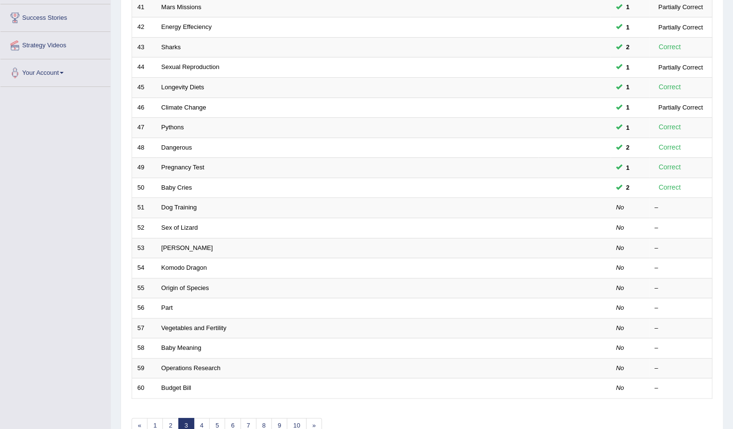
scroll to position [205, 0]
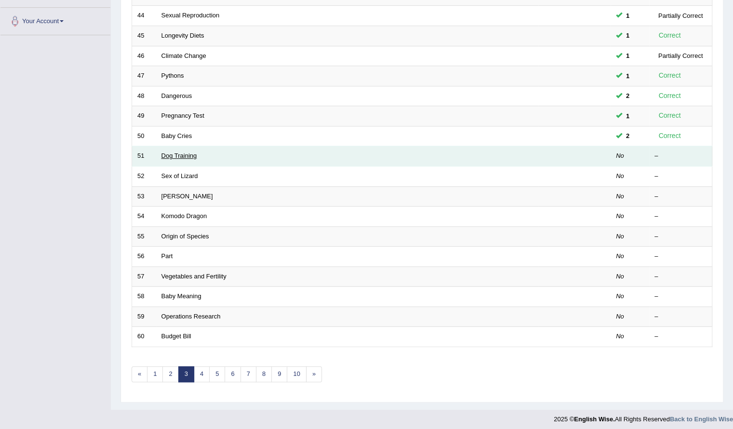
click at [183, 153] on link "Dog Training" at bounding box center [180, 155] width 36 height 7
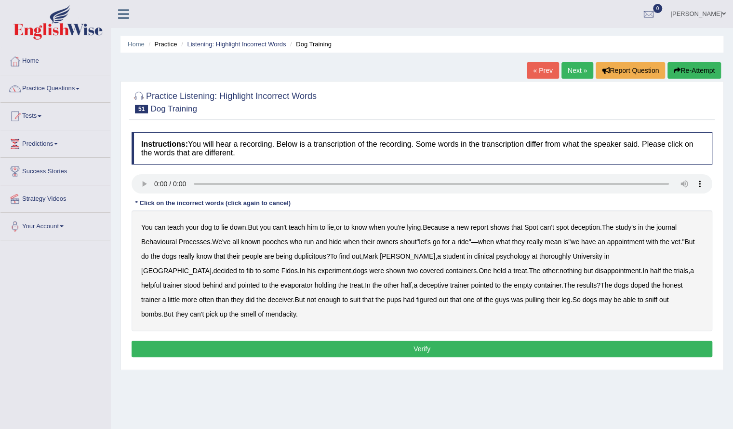
click at [420, 269] on b "covered" at bounding box center [432, 271] width 24 height 8
click at [420, 267] on b "covered" at bounding box center [432, 271] width 24 height 8
click at [281, 281] on b "evaporator" at bounding box center [297, 285] width 32 height 8
click at [631, 285] on b "doped" at bounding box center [640, 285] width 19 height 8
click at [350, 300] on b "suit" at bounding box center [355, 300] width 11 height 8
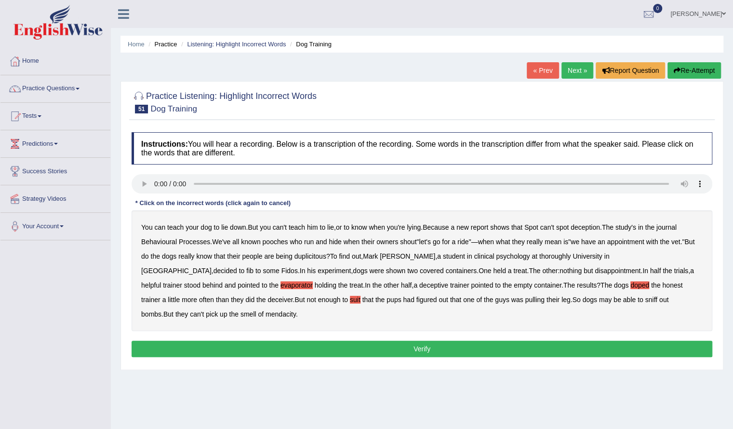
click at [223, 345] on button "Verify" at bounding box center [422, 348] width 581 height 16
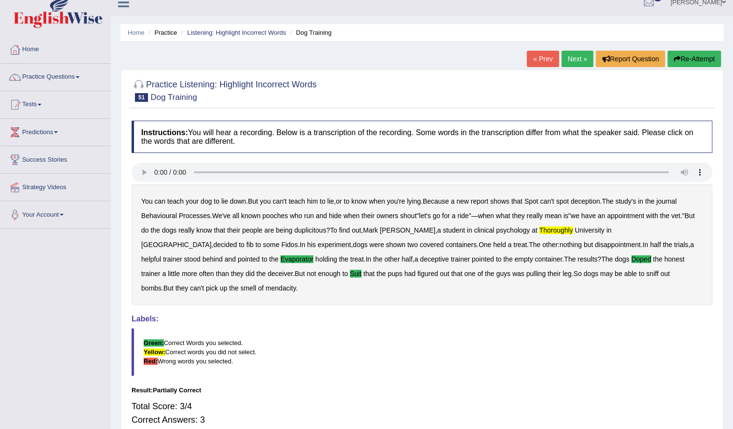
scroll to position [10, 0]
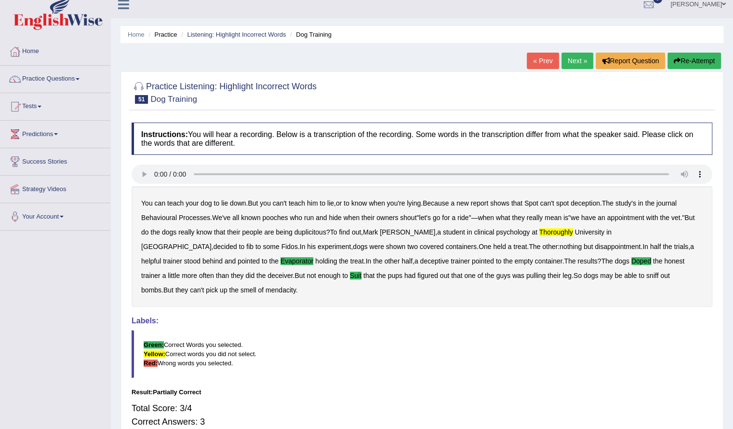
click at [574, 57] on link "Next »" at bounding box center [578, 61] width 32 height 16
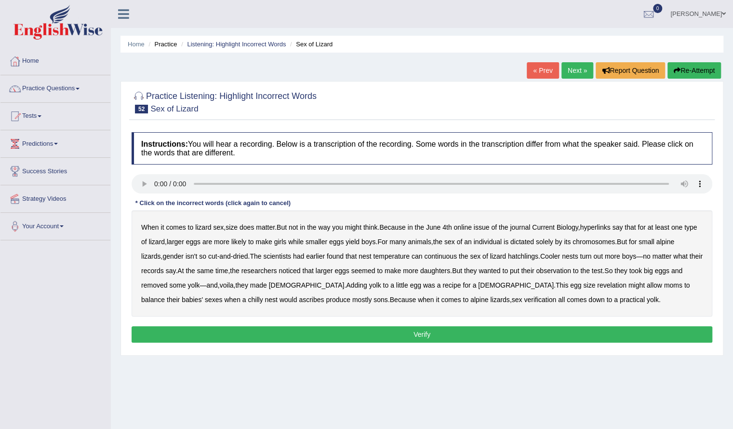
click at [607, 226] on b "hyperlinks" at bounding box center [595, 227] width 30 height 8
click at [164, 271] on b "records" at bounding box center [152, 271] width 23 height 8
click at [597, 284] on b "revelation" at bounding box center [611, 285] width 29 height 8
click at [299, 300] on b "ascribes" at bounding box center [311, 300] width 25 height 8
click at [524, 301] on b "verification" at bounding box center [540, 300] width 32 height 8
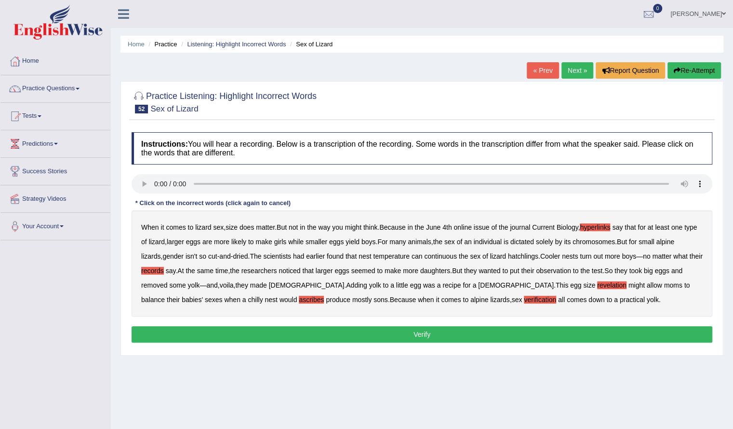
click at [479, 330] on button "Verify" at bounding box center [422, 334] width 581 height 16
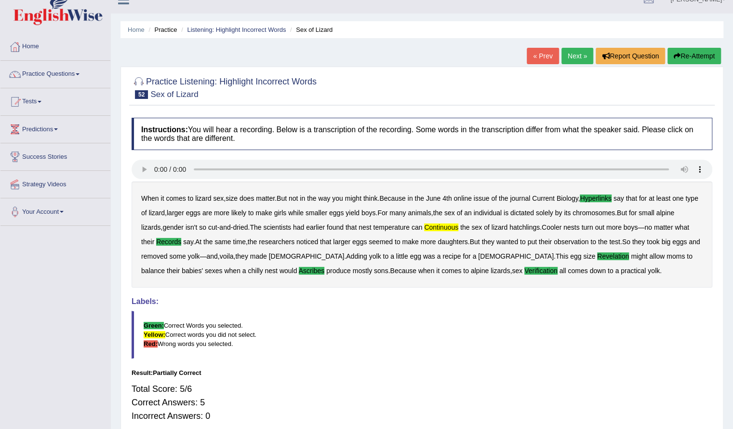
scroll to position [13, 0]
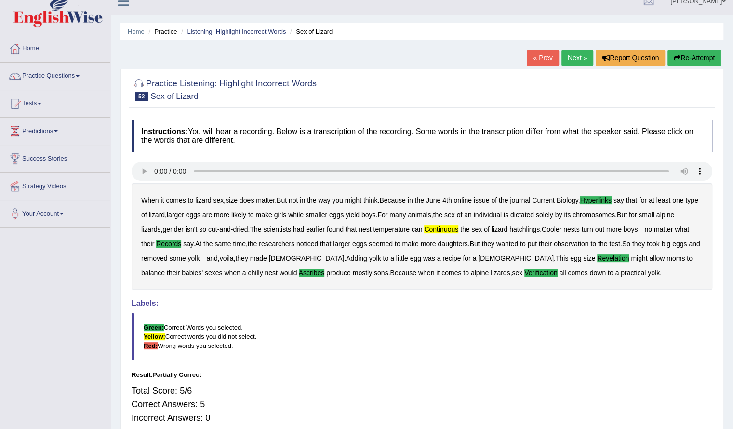
click at [576, 56] on link "Next »" at bounding box center [578, 58] width 32 height 16
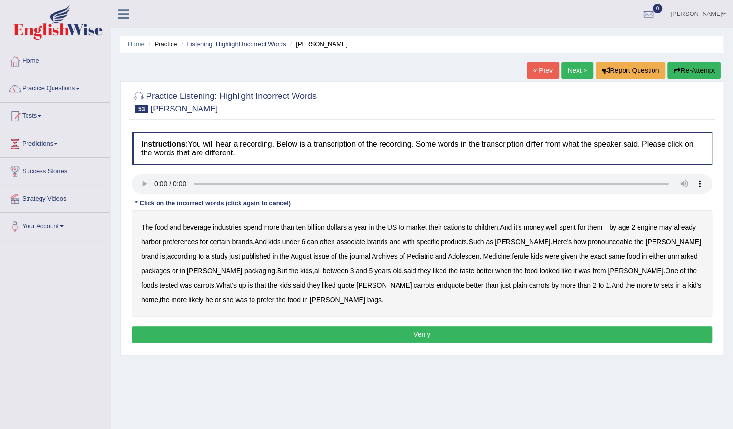
click at [458, 228] on b "cations" at bounding box center [454, 227] width 21 height 8
click at [609, 242] on b "pronounceable" at bounding box center [610, 242] width 45 height 8
click at [512, 254] on b "ferule" at bounding box center [520, 256] width 17 height 8
click at [282, 326] on button "Verify" at bounding box center [422, 334] width 581 height 16
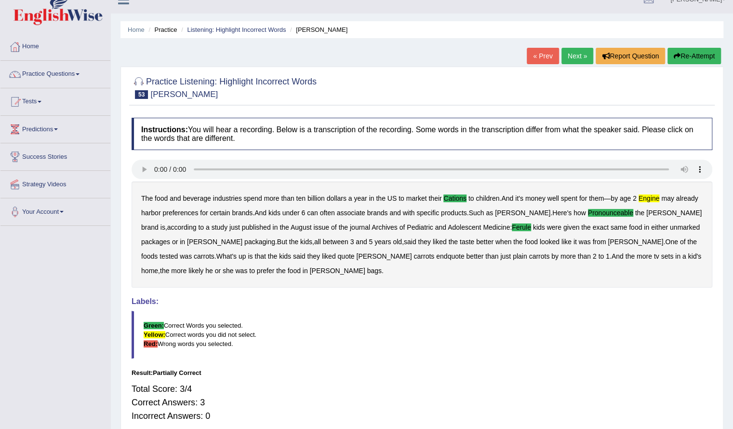
scroll to position [15, 0]
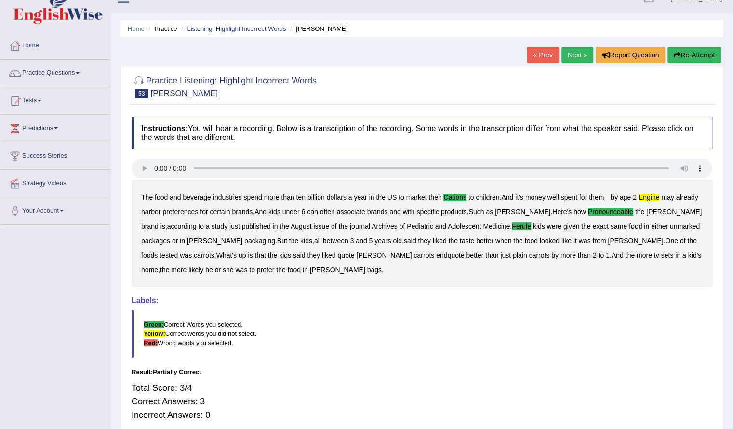
click at [572, 57] on link "Next »" at bounding box center [578, 55] width 32 height 16
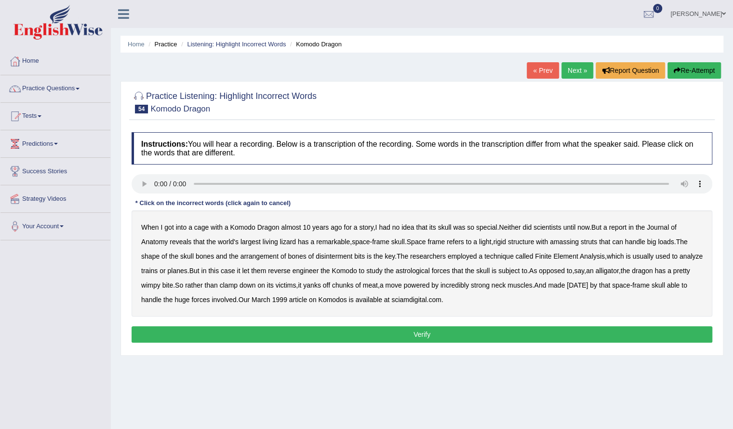
click at [574, 242] on b "amassing" at bounding box center [564, 242] width 29 height 8
click at [351, 254] on b "disinterment" at bounding box center [334, 256] width 37 height 8
click at [362, 253] on b "bits" at bounding box center [359, 256] width 11 height 8
click at [291, 267] on b "reverse" at bounding box center [279, 271] width 23 height 8
click at [291, 268] on b "reverse" at bounding box center [279, 271] width 23 height 8
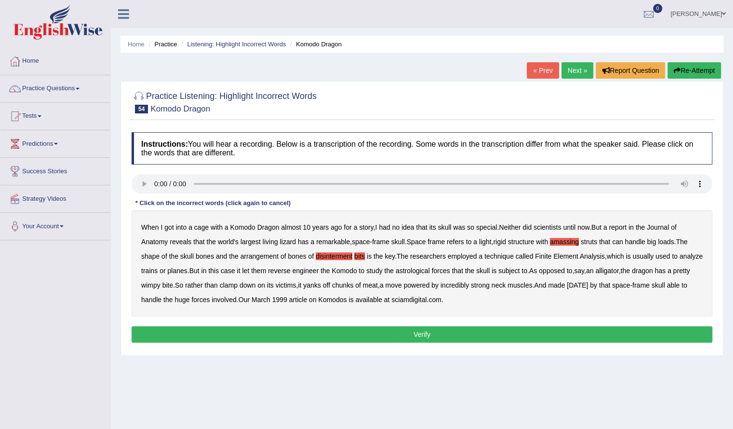
click at [588, 286] on b "[DATE]" at bounding box center [577, 285] width 21 height 8
click at [428, 328] on button "Verify" at bounding box center [422, 334] width 581 height 16
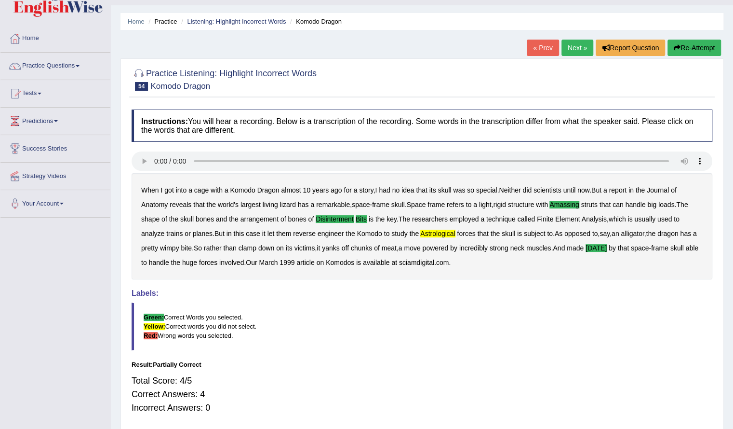
scroll to position [29, 0]
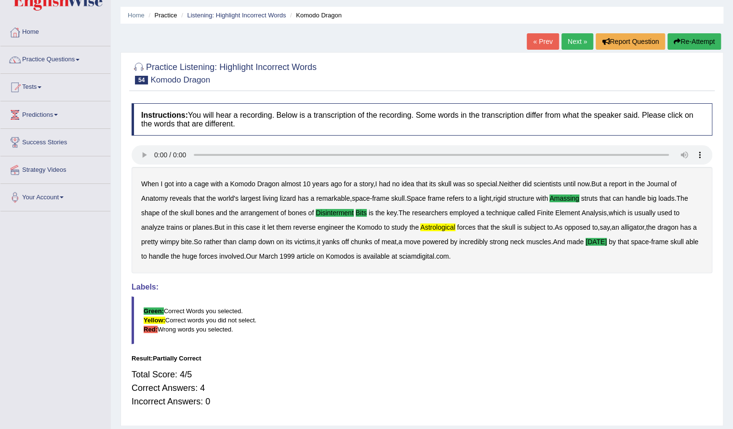
click at [577, 39] on link "Next »" at bounding box center [578, 41] width 32 height 16
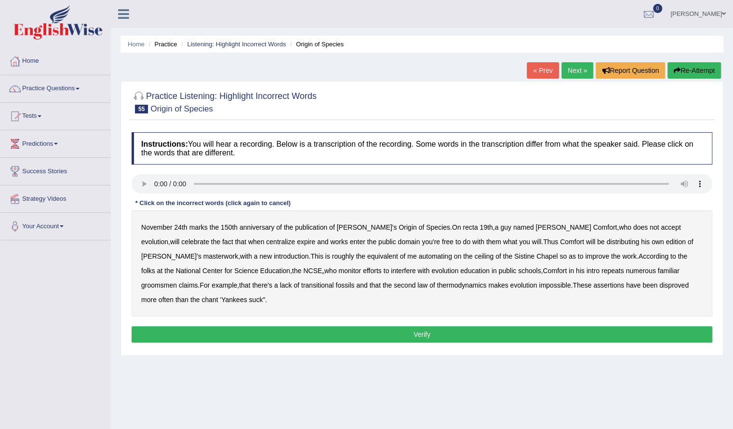
click at [463, 227] on b "recta" at bounding box center [470, 227] width 15 height 8
click at [266, 242] on b "centralize" at bounding box center [280, 242] width 29 height 8
click at [419, 257] on b "automating" at bounding box center [435, 256] width 33 height 8
click at [602, 269] on b "repeats" at bounding box center [613, 271] width 23 height 8
click at [550, 326] on button "Verify" at bounding box center [422, 334] width 581 height 16
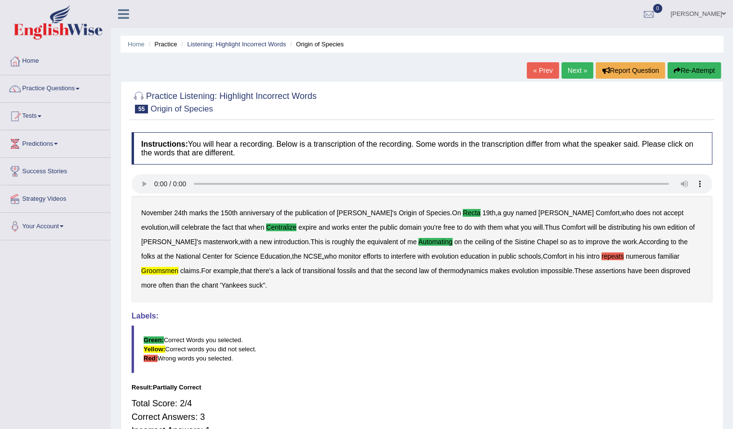
click at [178, 267] on b "groomsmen" at bounding box center [159, 271] width 37 height 8
click at [602, 252] on b "repeats" at bounding box center [613, 256] width 23 height 8
click at [535, 325] on blockquote "Green: Correct Words you selected. Yellow: Correct words you did not select. Re…" at bounding box center [422, 349] width 581 height 48
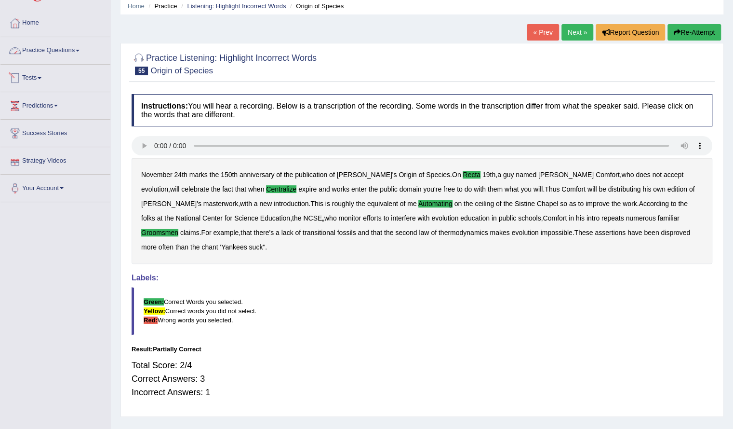
click at [46, 48] on link "Practice Questions" at bounding box center [55, 49] width 110 height 24
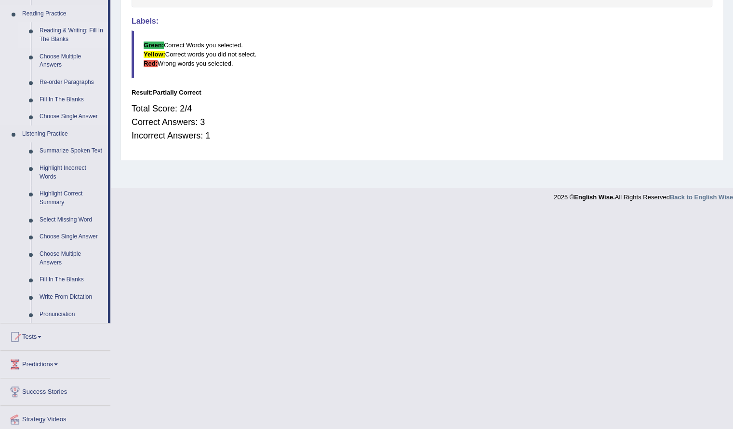
scroll to position [295, 0]
click at [64, 192] on link "Highlight Correct Summary" at bounding box center [71, 198] width 73 height 26
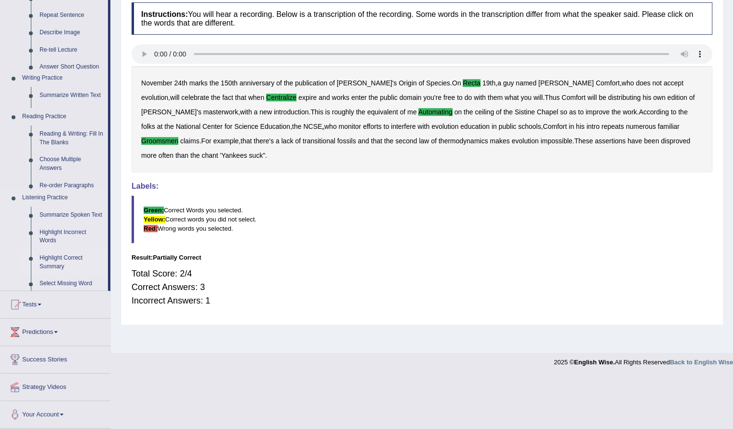
scroll to position [77, 0]
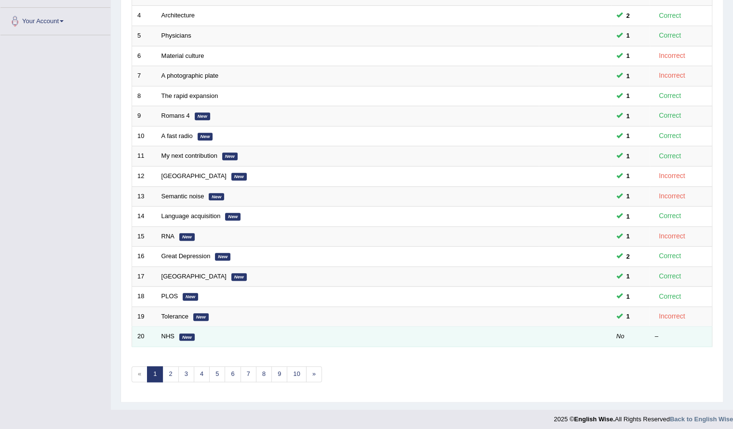
click at [167, 328] on td "NHS New" at bounding box center [347, 336] width 383 height 20
click at [167, 332] on link "NHS" at bounding box center [168, 335] width 13 height 7
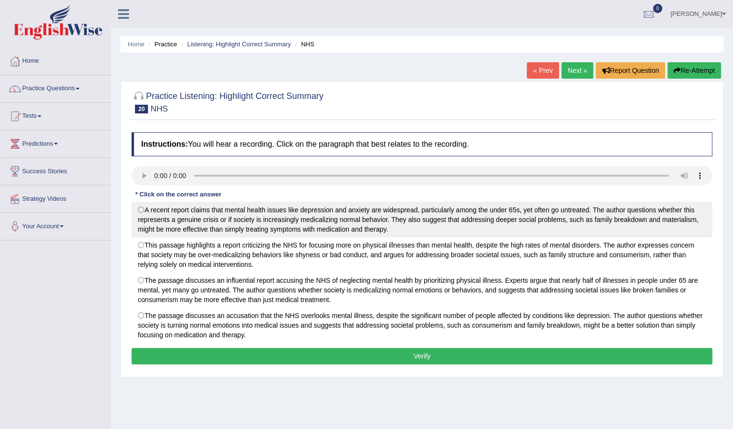
click at [436, 226] on label "A recent report claims that mental health issues like depression and anxiety ar…" at bounding box center [422, 220] width 581 height 36
radio input "true"
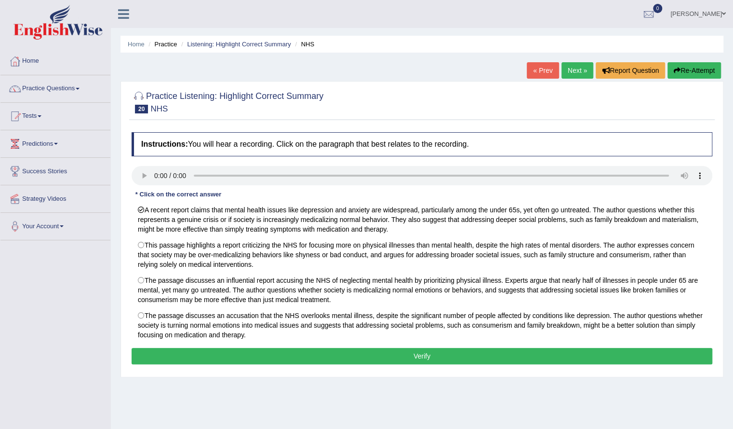
click at [398, 356] on button "Verify" at bounding box center [422, 356] width 581 height 16
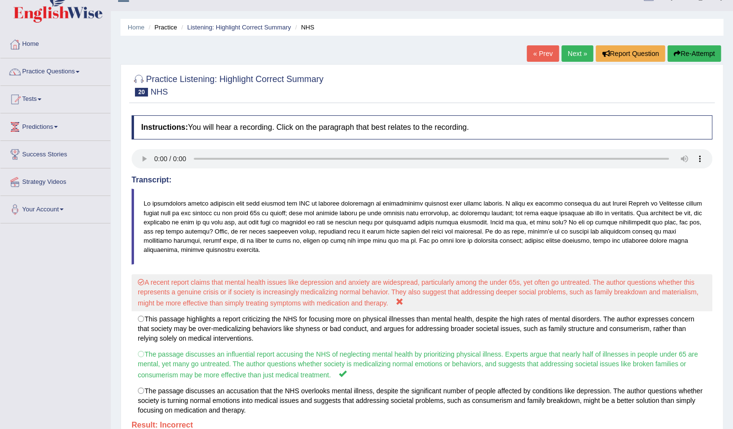
scroll to position [15, 0]
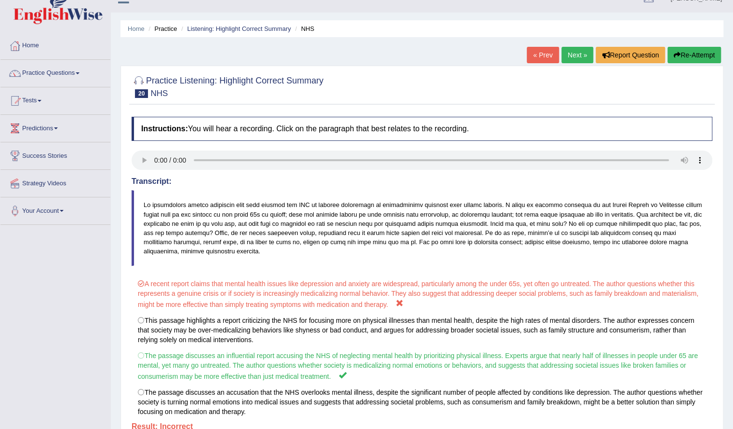
click at [569, 54] on link "Next »" at bounding box center [578, 55] width 32 height 16
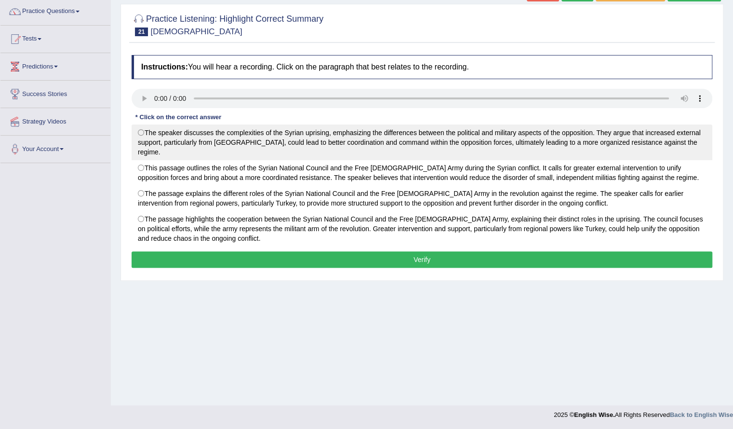
click at [281, 135] on label "The speaker discusses the complexities of the Syrian uprising, emphasizing the …" at bounding box center [422, 142] width 581 height 36
radio input "true"
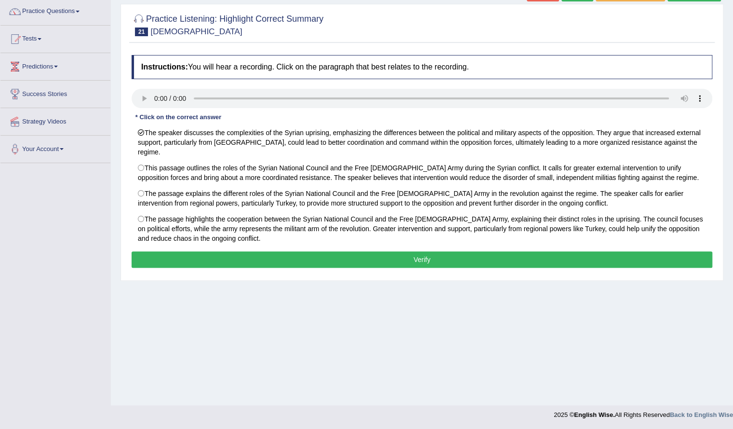
click at [309, 251] on button "Verify" at bounding box center [422, 259] width 581 height 16
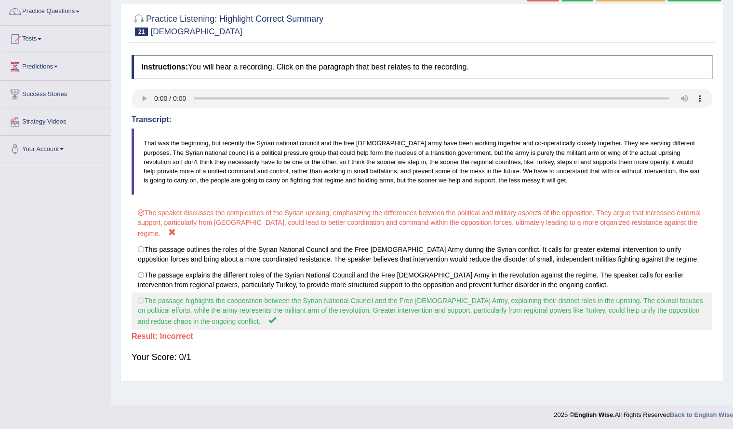
click at [243, 298] on label "The passage highlights the cooperation between the Syrian National Council and …" at bounding box center [422, 310] width 581 height 37
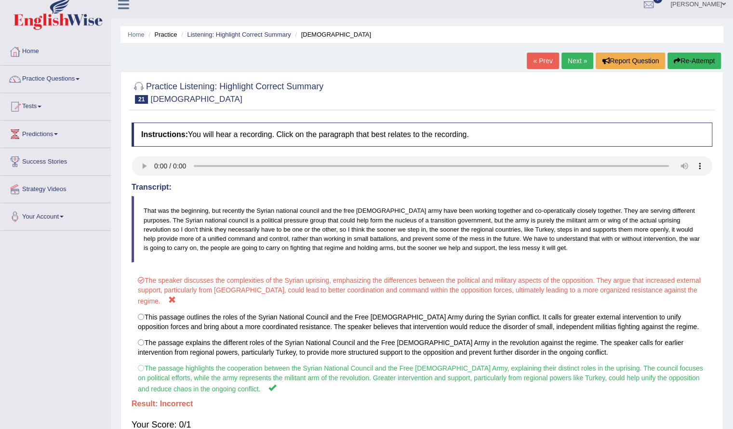
scroll to position [9, 0]
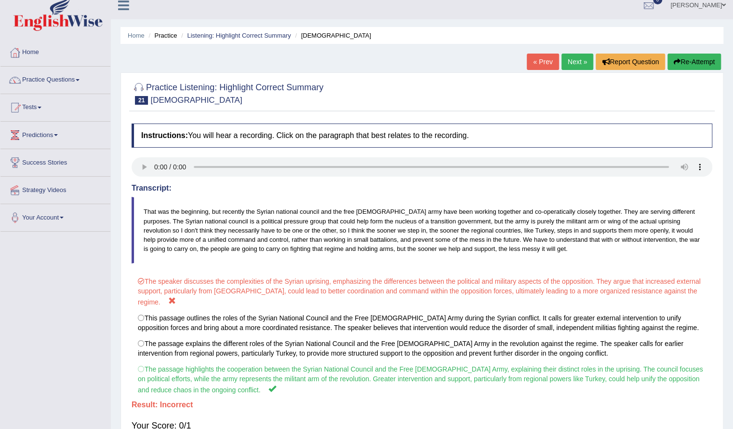
click at [683, 55] on button "Re-Attempt" at bounding box center [695, 62] width 54 height 16
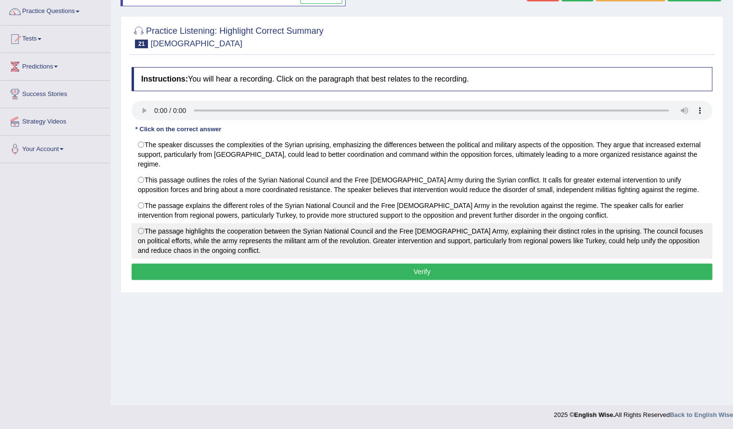
click at [413, 233] on label "The passage highlights the cooperation between the Syrian National Council and …" at bounding box center [422, 241] width 581 height 36
radio input "true"
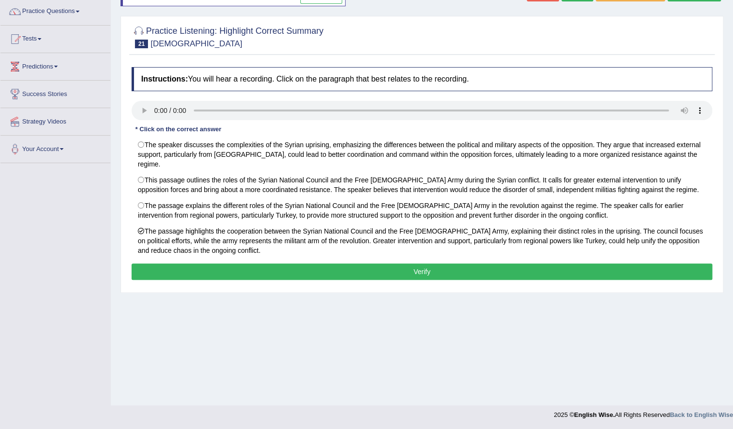
click at [414, 263] on button "Verify" at bounding box center [422, 271] width 581 height 16
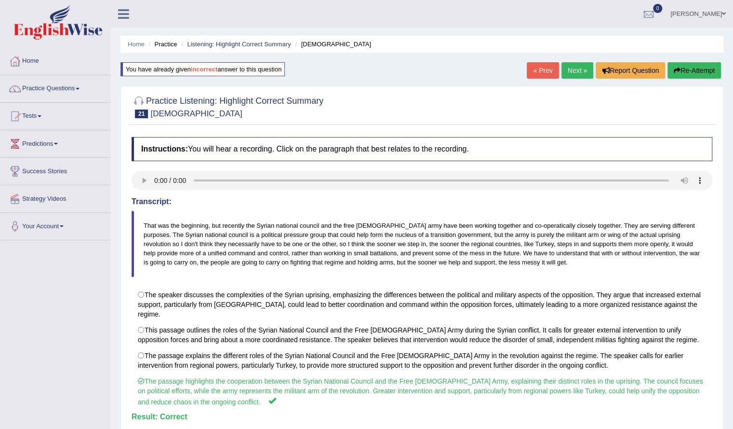
click at [580, 69] on link "Next »" at bounding box center [578, 70] width 32 height 16
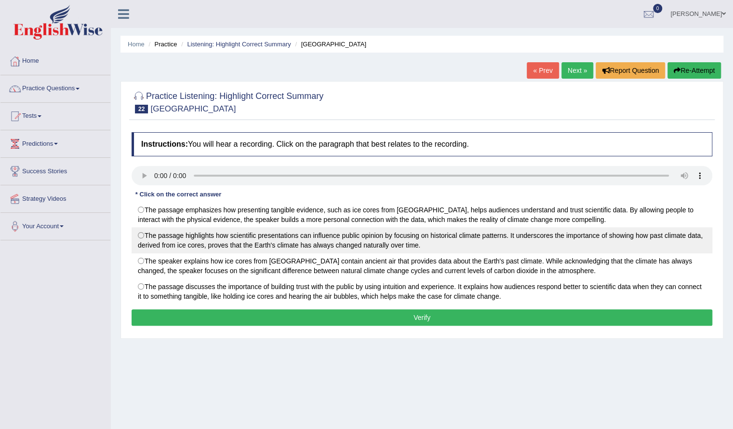
click at [286, 239] on label "The passage highlights how scientific presentations can influence public opinio…" at bounding box center [422, 240] width 581 height 26
radio input "true"
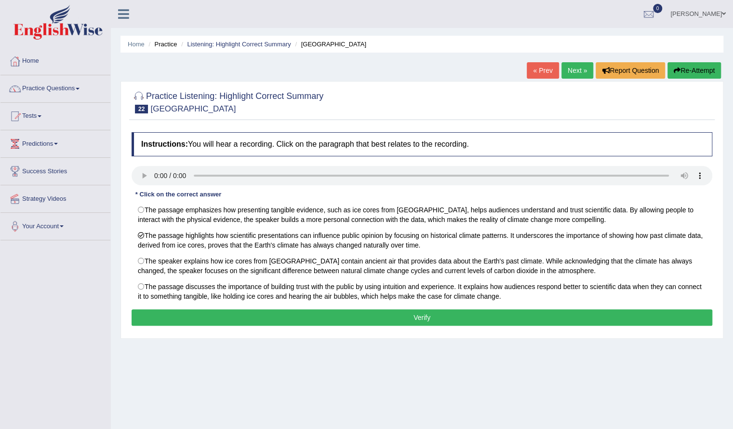
click at [392, 312] on button "Verify" at bounding box center [422, 317] width 581 height 16
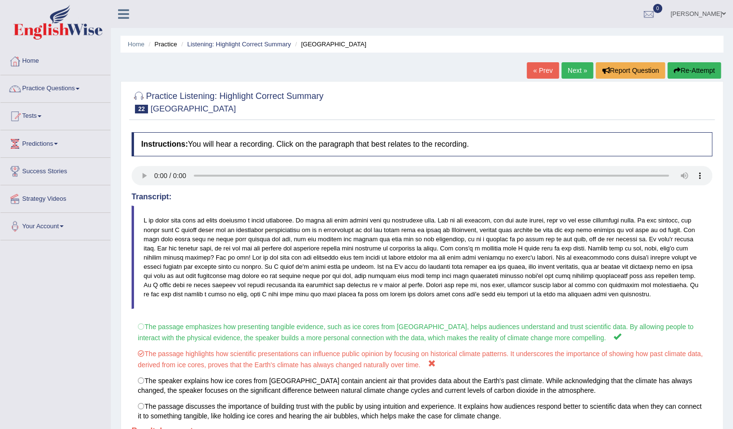
click at [373, 314] on div "Instructions: You will hear a recording. Click on the paragraph that best relat…" at bounding box center [422, 298] width 586 height 343
click at [671, 66] on button "Re-Attempt" at bounding box center [695, 70] width 54 height 16
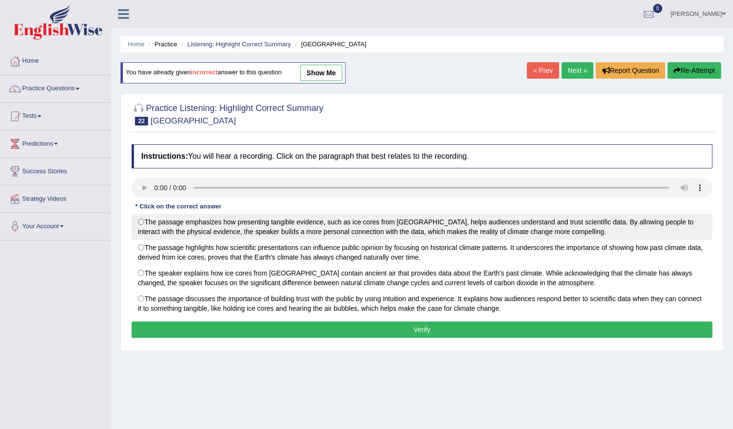
click at [348, 222] on label "The passage emphasizes how presenting tangible evidence, such as ice cores from…" at bounding box center [422, 227] width 581 height 26
radio input "true"
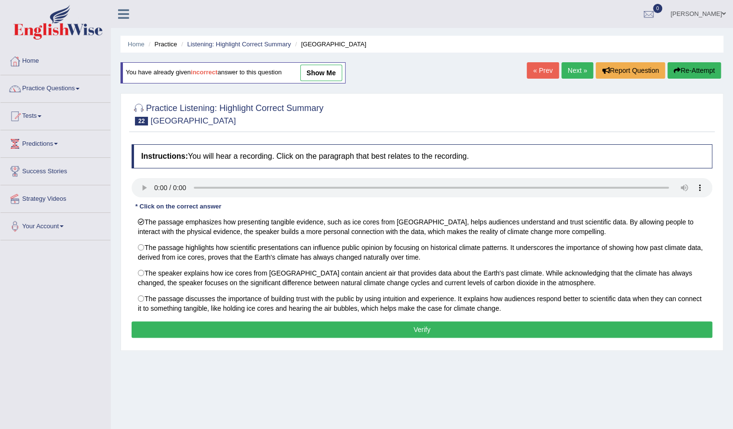
click at [327, 322] on button "Verify" at bounding box center [422, 329] width 581 height 16
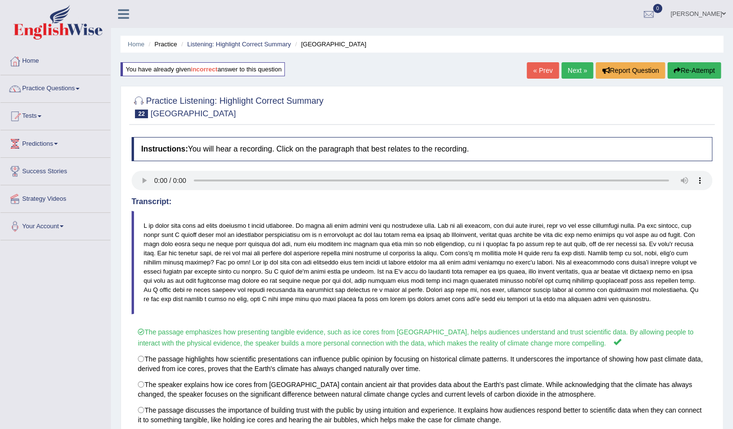
click at [571, 73] on link "Next »" at bounding box center [578, 70] width 32 height 16
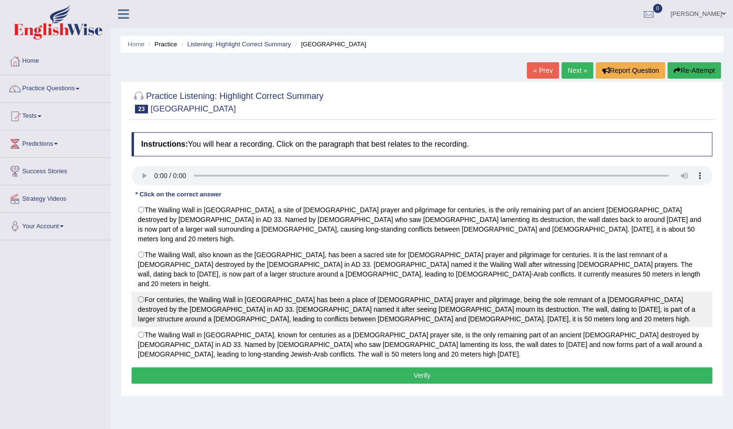
click at [352, 291] on label "For centuries, the Wailing Wall in Jerusalem has been a place of Jewish prayer …" at bounding box center [422, 309] width 581 height 36
radio input "true"
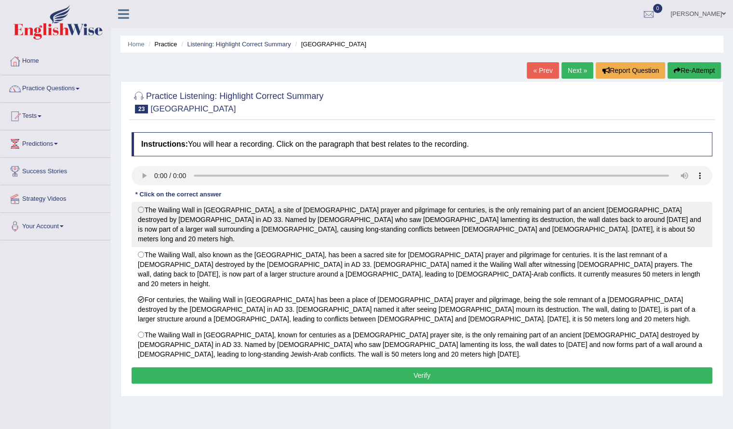
click at [341, 202] on label "The Wailing Wall in Jerusalem, a site of Jewish prayer and pilgrimage for centu…" at bounding box center [422, 224] width 581 height 45
radio input "true"
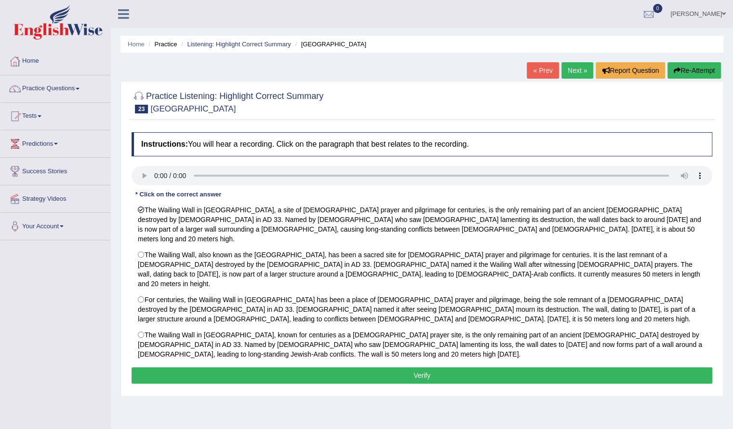
click at [336, 367] on button "Verify" at bounding box center [422, 375] width 581 height 16
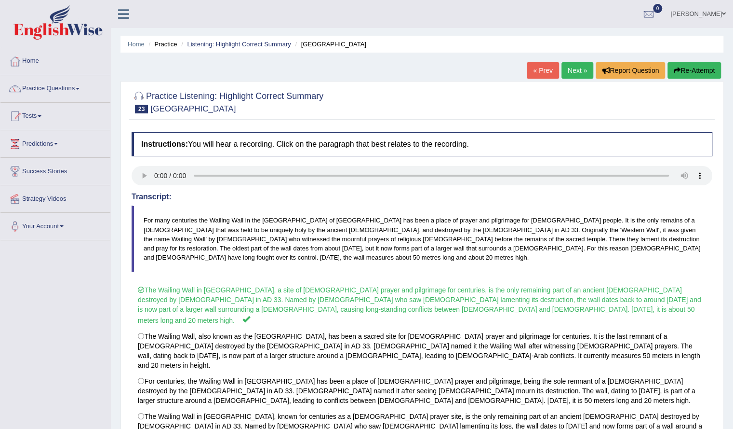
click at [568, 74] on link "Next »" at bounding box center [578, 70] width 32 height 16
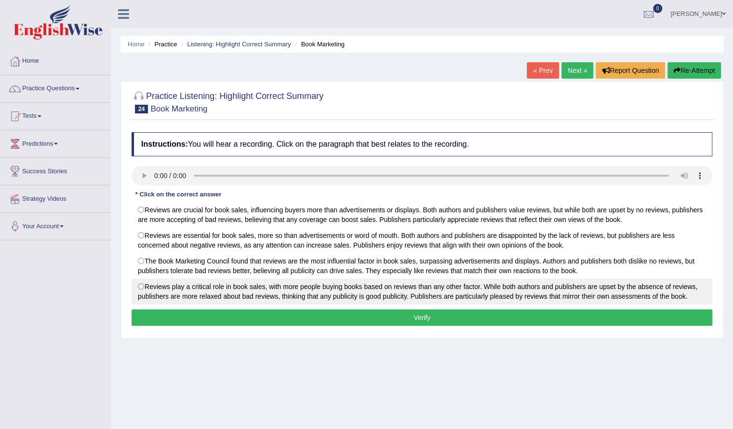
click at [300, 285] on label "Reviews play a critical role in book sales, with more people buying books based…" at bounding box center [422, 291] width 581 height 26
radio input "true"
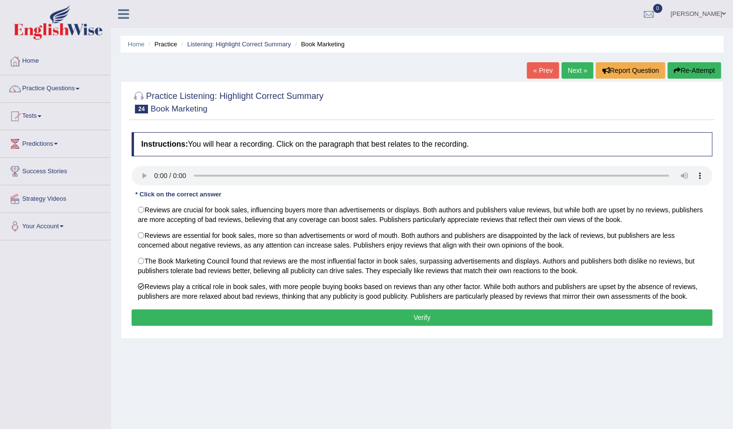
click at [310, 314] on button "Verify" at bounding box center [422, 317] width 581 height 16
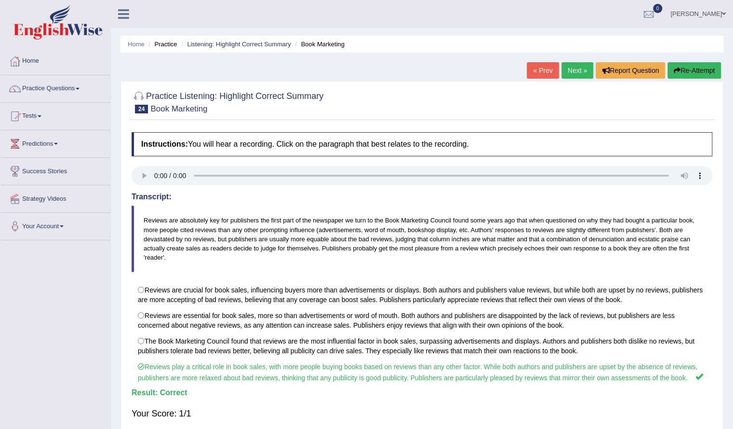
click at [580, 68] on link "Next »" at bounding box center [578, 70] width 32 height 16
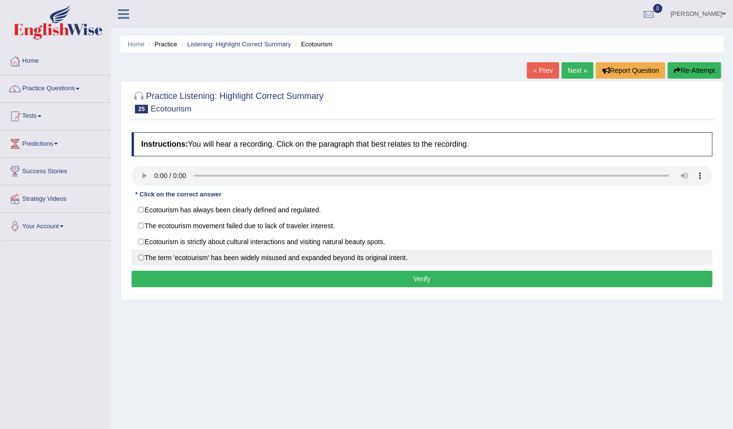
click at [332, 254] on label "The term 'ecotourism' has been widely misused and expanded beyond its original …" at bounding box center [422, 257] width 581 height 16
radio input "true"
click at [332, 254] on label "The term 'ecotourism' has been widely misused and expanded beyond its original …" at bounding box center [422, 257] width 581 height 16
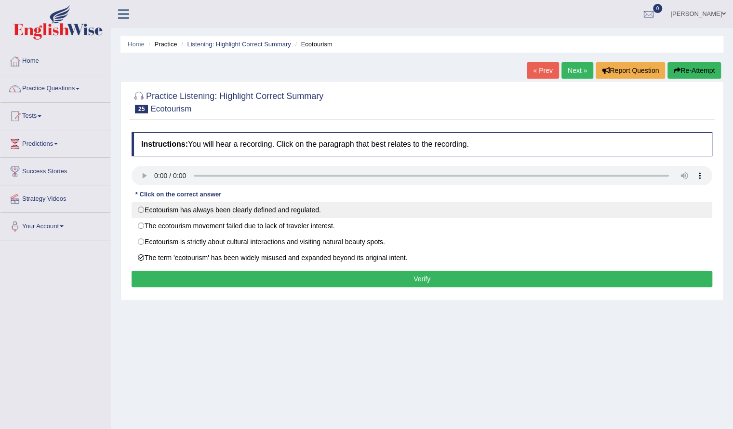
click at [277, 211] on label "Ecotourism has always been clearly defined and regulated." at bounding box center [422, 210] width 581 height 16
radio input "true"
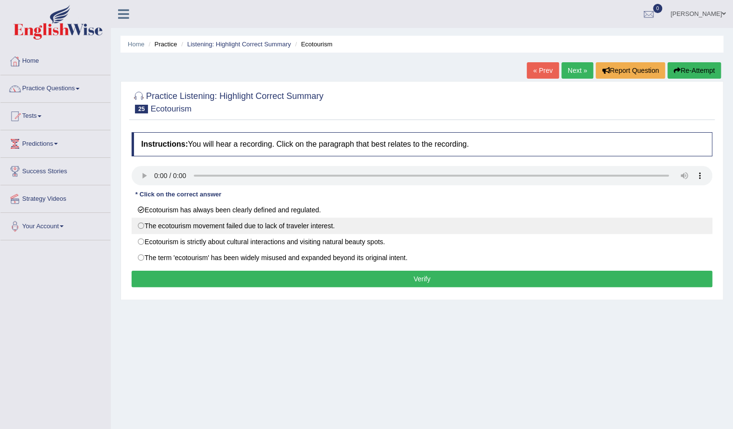
click at [243, 226] on label "The ecotourism movement failed due to lack of traveler interest." at bounding box center [422, 225] width 581 height 16
radio input "true"
click at [235, 279] on button "Verify" at bounding box center [422, 279] width 581 height 16
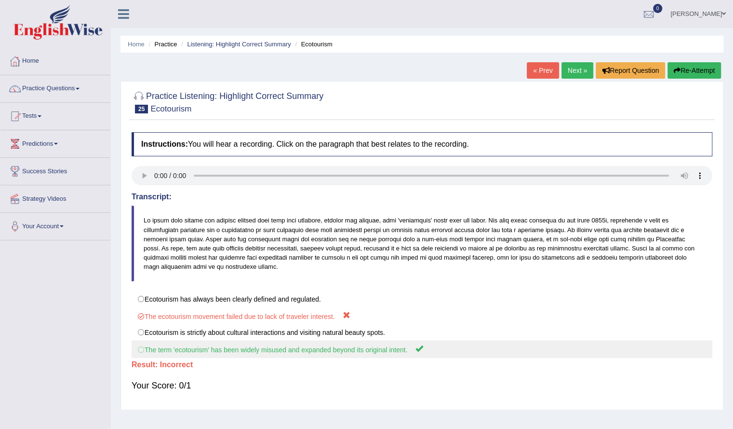
click at [217, 347] on label "The term 'ecotourism' has been widely misused and expanded beyond its original …" at bounding box center [422, 349] width 581 height 18
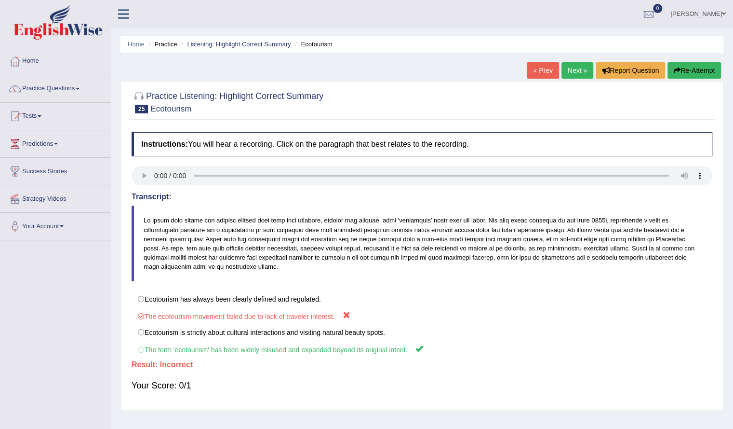
click at [681, 68] on button "Re-Attempt" at bounding box center [695, 70] width 54 height 16
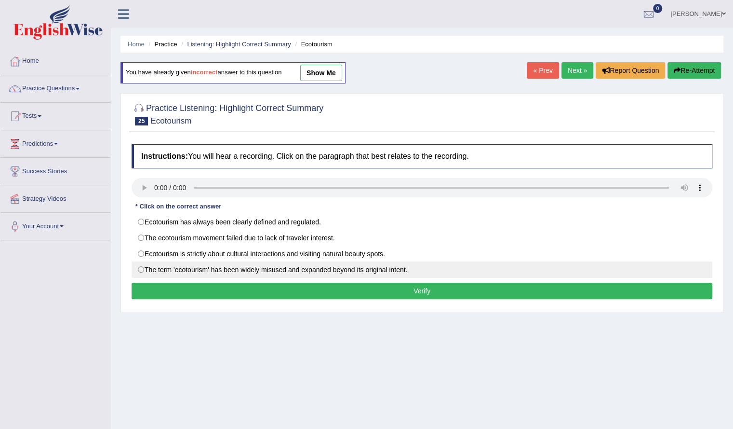
click at [261, 270] on label "The term 'ecotourism' has been widely misused and expanded beyond its original …" at bounding box center [422, 269] width 581 height 16
radio input "true"
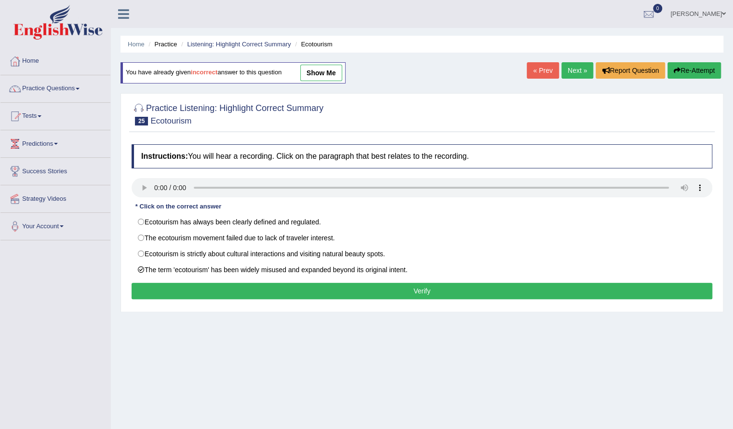
click at [273, 283] on button "Verify" at bounding box center [422, 291] width 581 height 16
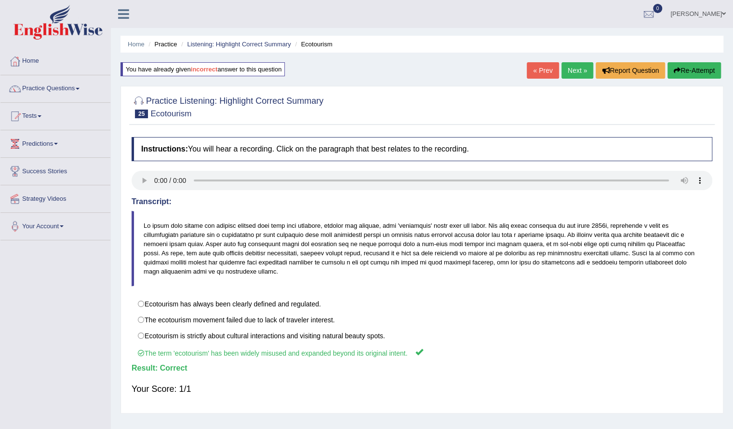
click at [571, 66] on link "Next »" at bounding box center [578, 70] width 32 height 16
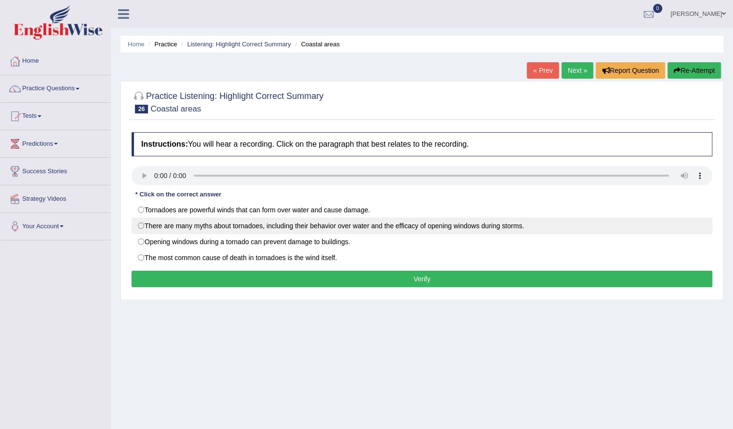
click at [221, 218] on label "There are many myths about tornadoes, including their behavior over water and t…" at bounding box center [422, 225] width 581 height 16
radio input "true"
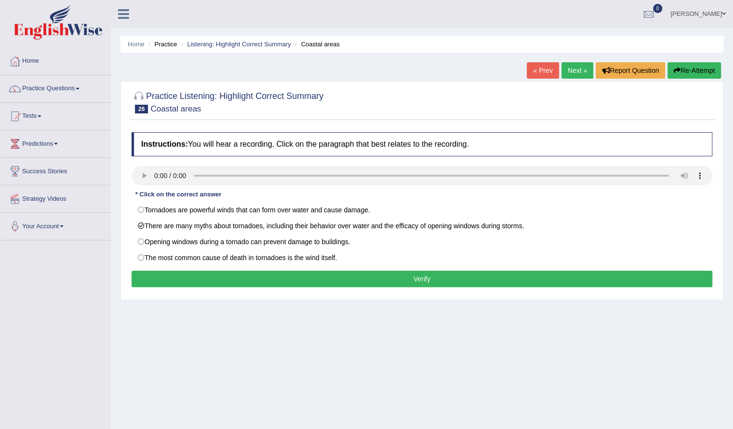
click at [244, 281] on button "Verify" at bounding box center [422, 279] width 581 height 16
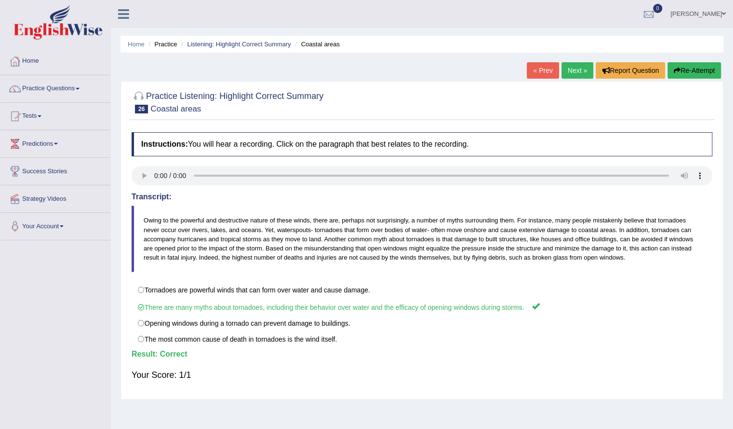
click at [570, 69] on link "Next »" at bounding box center [578, 70] width 32 height 16
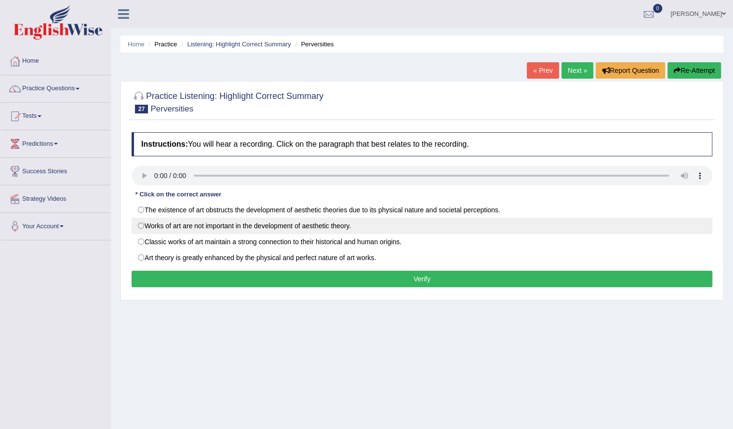
click at [276, 223] on label "Works of art are not important in the development of aesthetic theory." at bounding box center [422, 225] width 581 height 16
radio input "true"
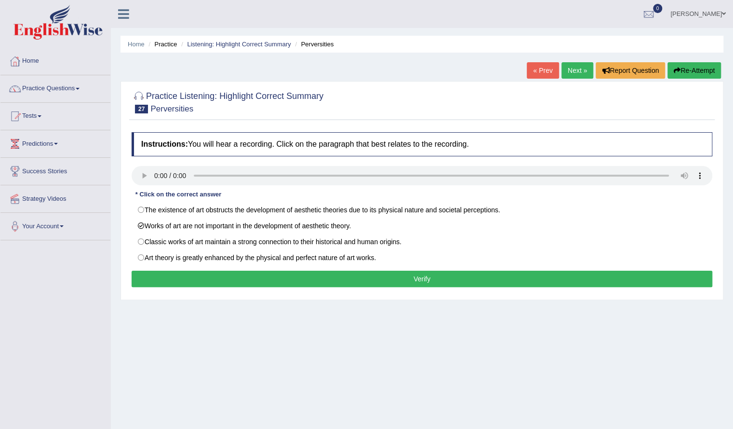
click at [294, 271] on button "Verify" at bounding box center [422, 279] width 581 height 16
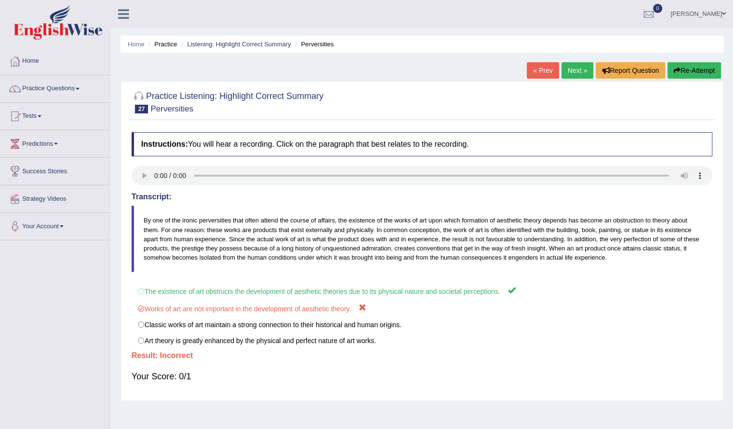
click at [694, 67] on button "Re-Attempt" at bounding box center [695, 70] width 54 height 16
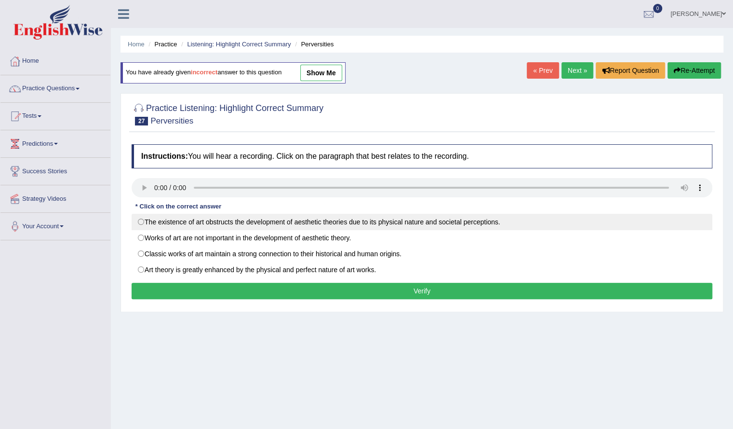
click at [233, 217] on label "The existence of art obstructs the development of aesthetic theories due to its…" at bounding box center [422, 222] width 581 height 16
radio input "true"
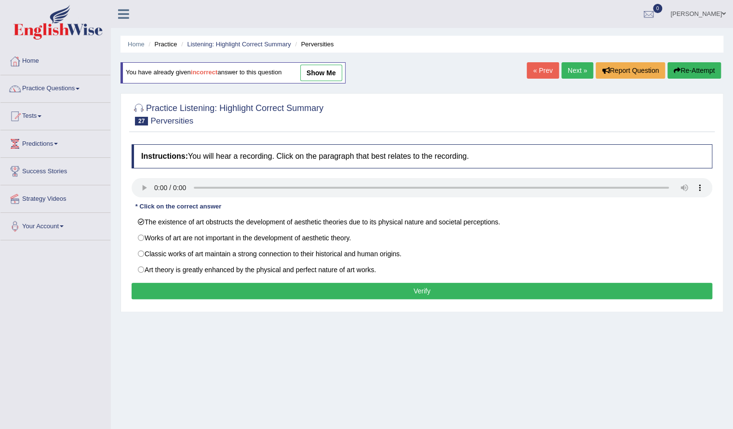
click at [259, 283] on button "Verify" at bounding box center [422, 291] width 581 height 16
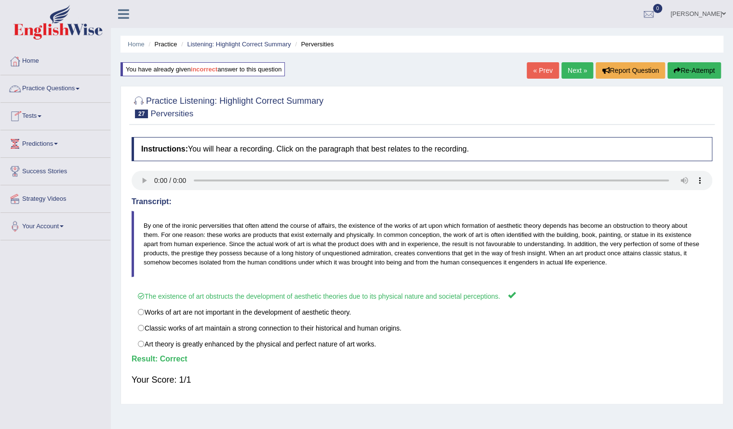
click at [56, 84] on link "Practice Questions" at bounding box center [55, 87] width 110 height 24
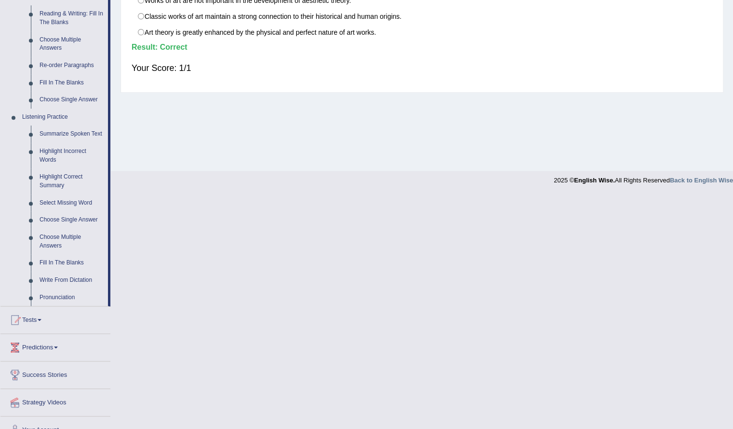
scroll to position [325, 0]
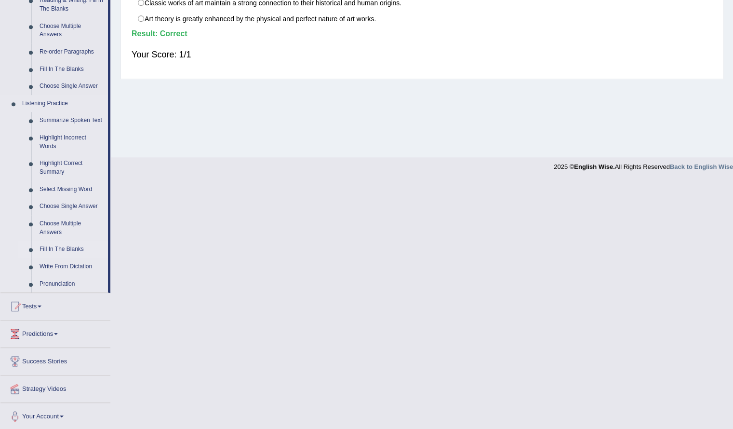
click at [70, 249] on link "Fill In The Blanks" at bounding box center [71, 249] width 73 height 17
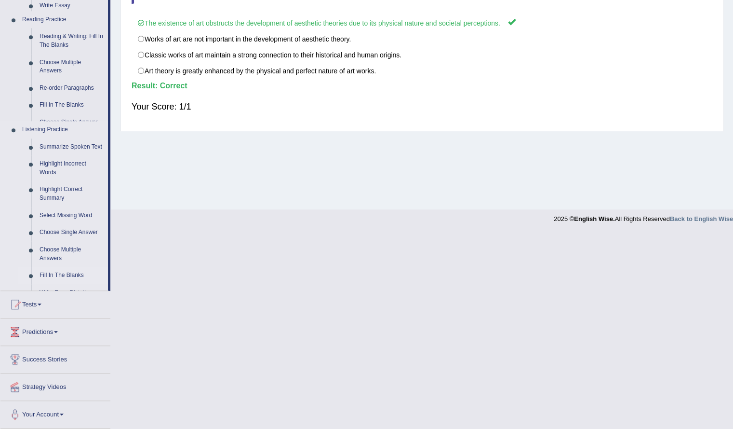
scroll to position [77, 0]
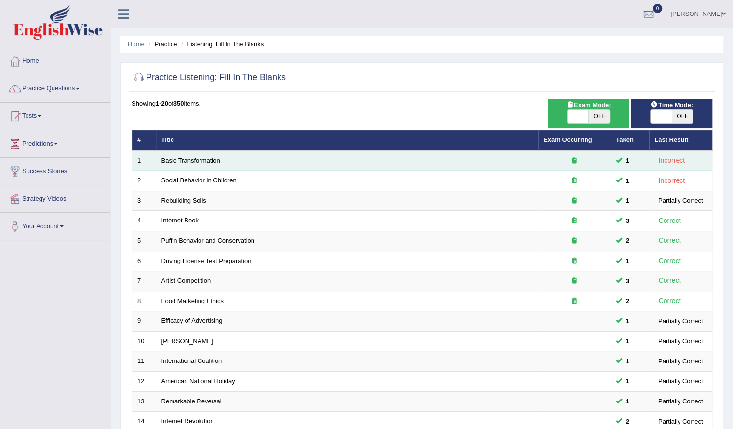
scroll to position [205, 0]
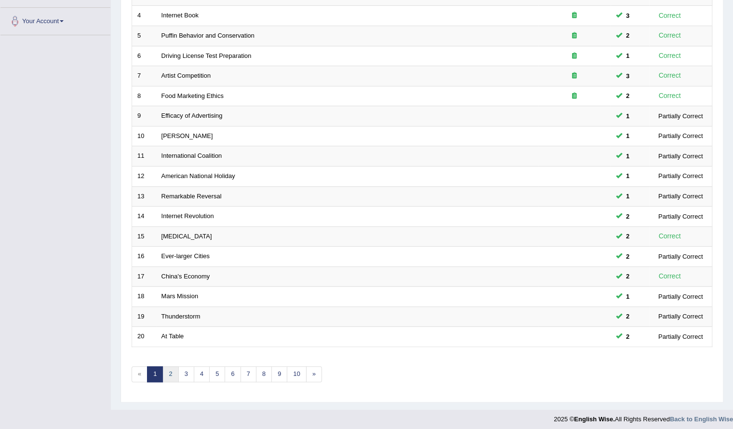
click at [170, 367] on link "2" at bounding box center [171, 374] width 16 height 16
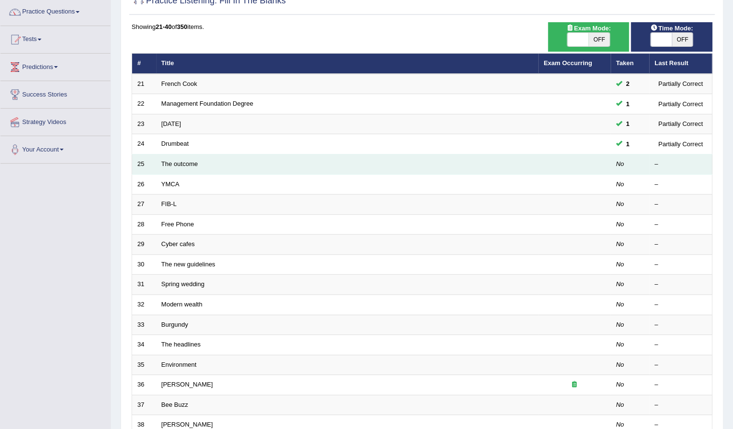
scroll to position [76, 0]
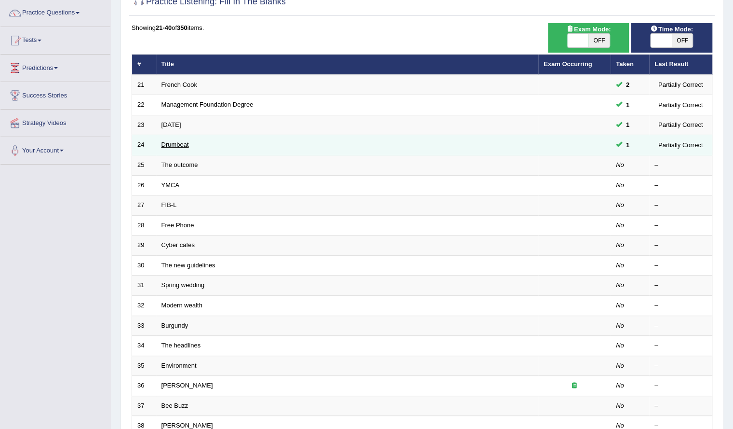
click at [177, 144] on link "Drumbeat" at bounding box center [175, 144] width 27 height 7
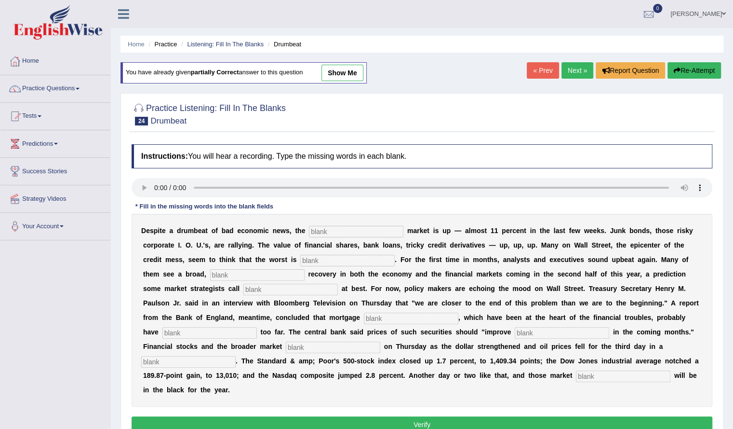
click at [137, 176] on div "Instructions: You will hear a recording. Type the missing words in each blank. …" at bounding box center [422, 289] width 586 height 301
click at [336, 232] on input "text" at bounding box center [356, 232] width 95 height 12
type input "stockmarket"
click at [370, 262] on input "text" at bounding box center [347, 261] width 95 height 12
type input "over"
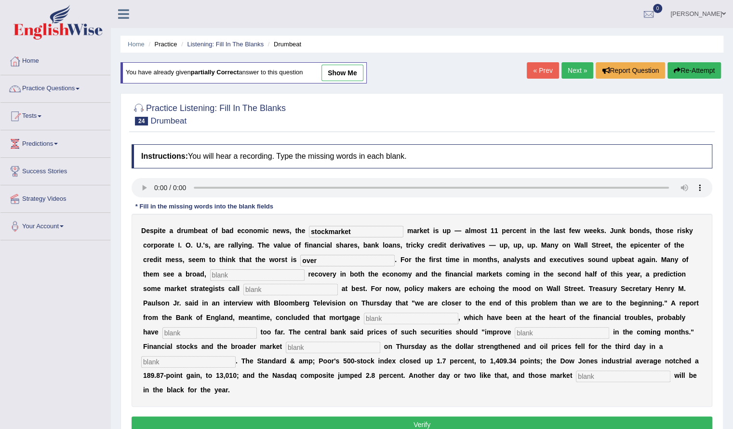
click at [276, 273] on input "text" at bounding box center [257, 275] width 95 height 12
type input "sustained"
click at [271, 291] on input "text" at bounding box center [291, 290] width 95 height 12
click at [257, 292] on input "hopful" at bounding box center [291, 290] width 95 height 12
type input "hopeful"
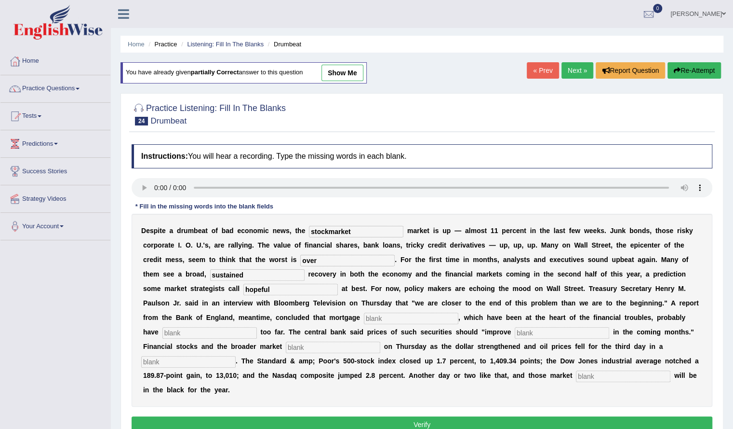
click at [408, 312] on input "text" at bounding box center [411, 318] width 95 height 12
type input "securities"
click at [232, 331] on input "text" at bounding box center [210, 333] width 95 height 12
type input "fallen"
click at [536, 331] on input "text" at bounding box center [562, 333] width 95 height 12
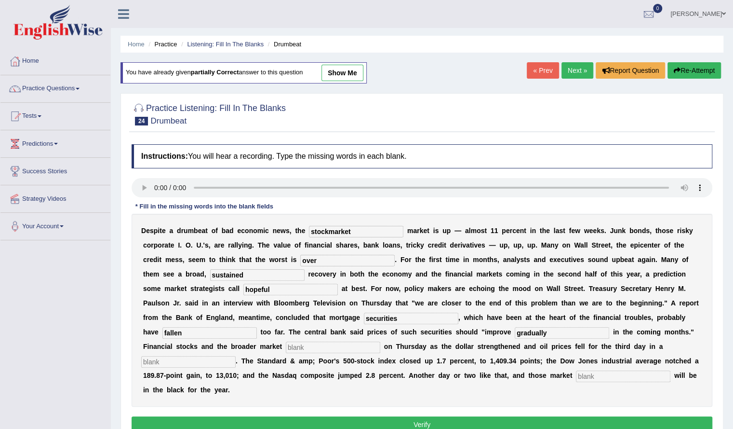
type input "gradually"
click at [325, 349] on input "text" at bounding box center [333, 347] width 95 height 12
type input "searched"
click at [225, 361] on input "text" at bounding box center [188, 362] width 95 height 12
type input "row"
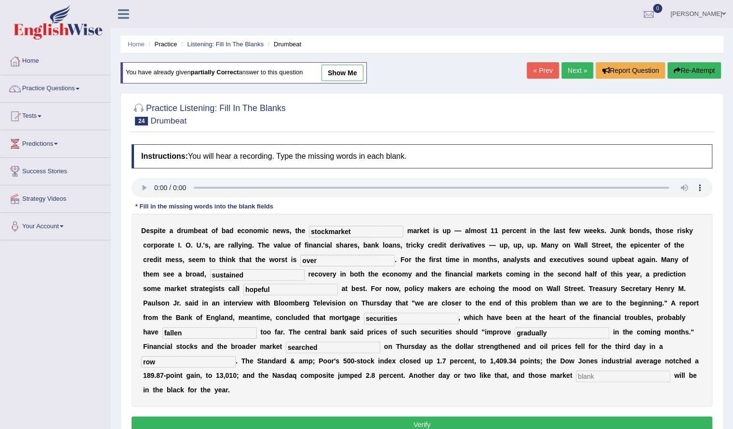
click at [596, 371] on input "text" at bounding box center [623, 376] width 95 height 12
click at [591, 367] on div "D e s p i t e a d r u m b e a t o f b a d e c o n o m i c n e w s , t h e stock…" at bounding box center [422, 310] width 581 height 193
click at [588, 378] on input "text" at bounding box center [623, 376] width 95 height 12
type input "benchmark"
click at [522, 419] on button "Verify" at bounding box center [422, 424] width 581 height 16
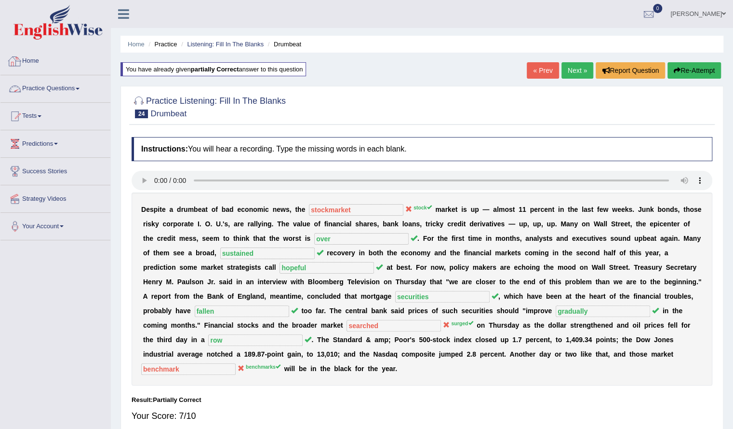
click at [34, 60] on link "Home" at bounding box center [55, 60] width 110 height 24
